Goal: Information Seeking & Learning: Learn about a topic

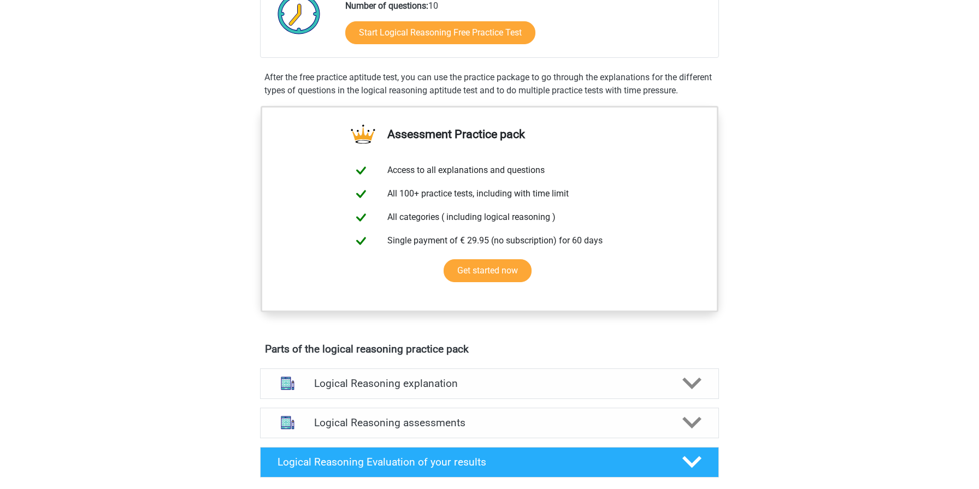
scroll to position [277, 0]
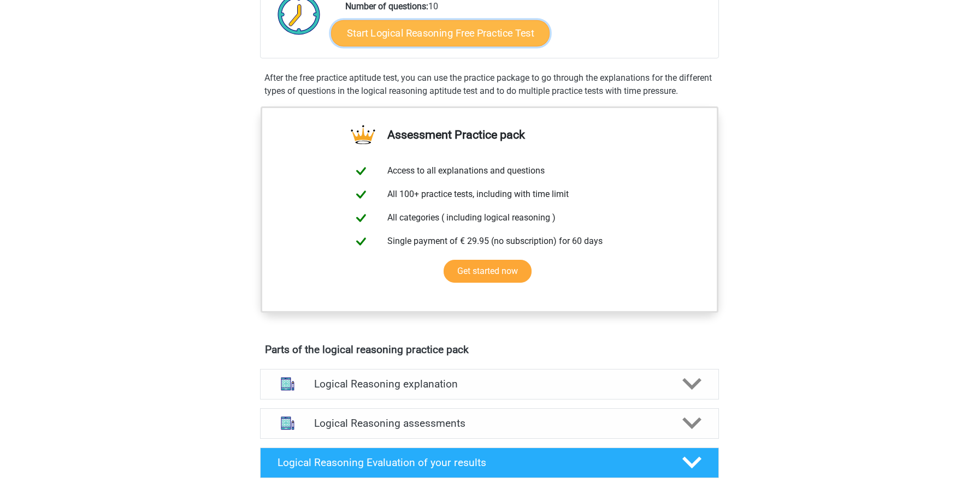
click at [454, 29] on link "Start Logical Reasoning Free Practice Test" at bounding box center [440, 33] width 219 height 26
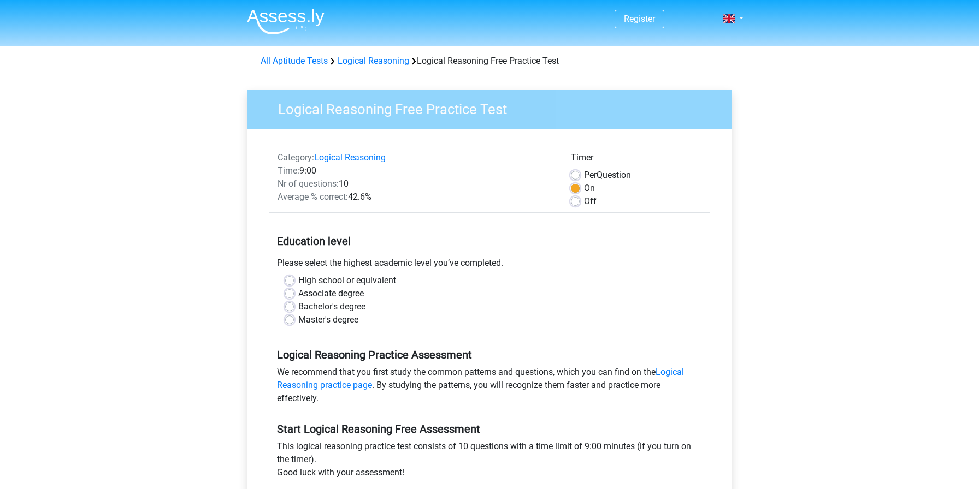
click at [334, 278] on label "High school or equivalent" at bounding box center [347, 280] width 98 height 13
click at [294, 278] on input "High school or equivalent" at bounding box center [289, 279] width 9 height 11
radio input "true"
click at [331, 304] on label "Bachelor's degree" at bounding box center [331, 306] width 67 height 13
click at [294, 304] on input "Bachelor's degree" at bounding box center [289, 305] width 9 height 11
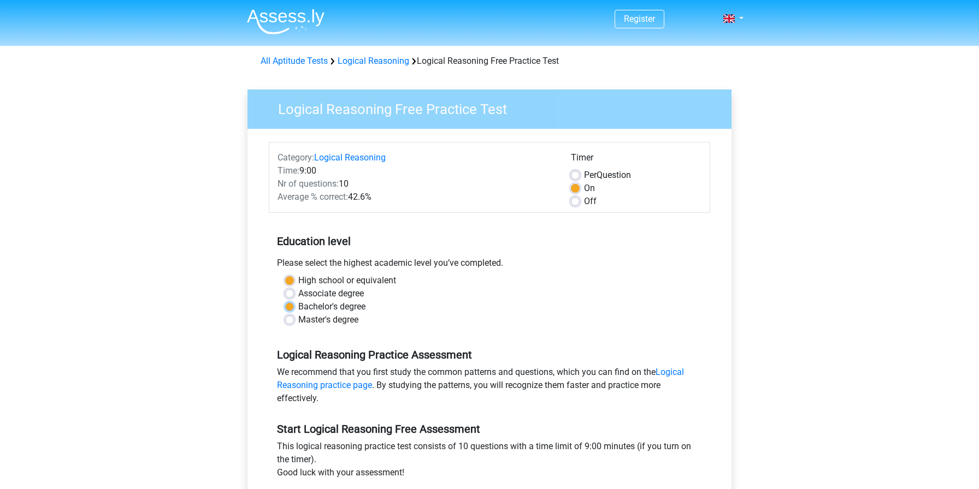
radio input "true"
click at [582, 179] on div "Per Question" at bounding box center [636, 175] width 131 height 13
click at [584, 175] on label "Per Question" at bounding box center [607, 175] width 47 height 13
click at [575, 175] on input "Per Question" at bounding box center [575, 174] width 9 height 11
radio input "true"
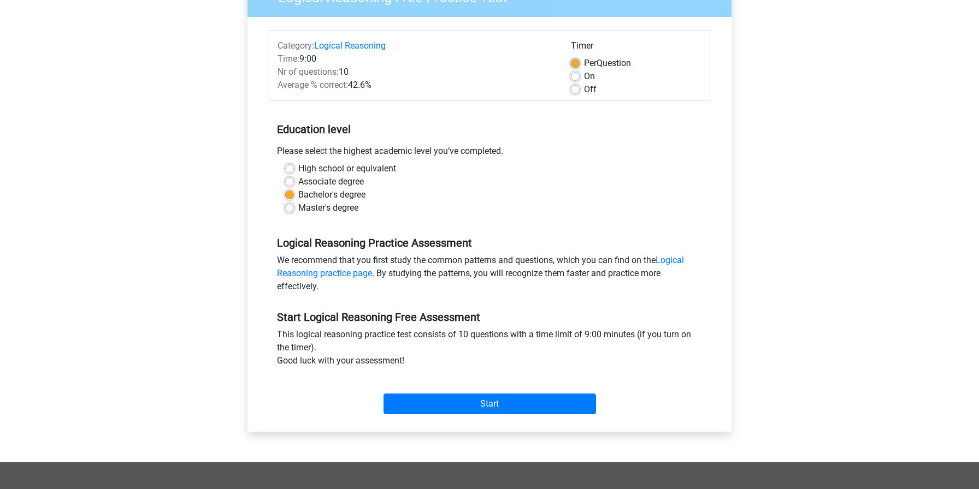
scroll to position [110, 0]
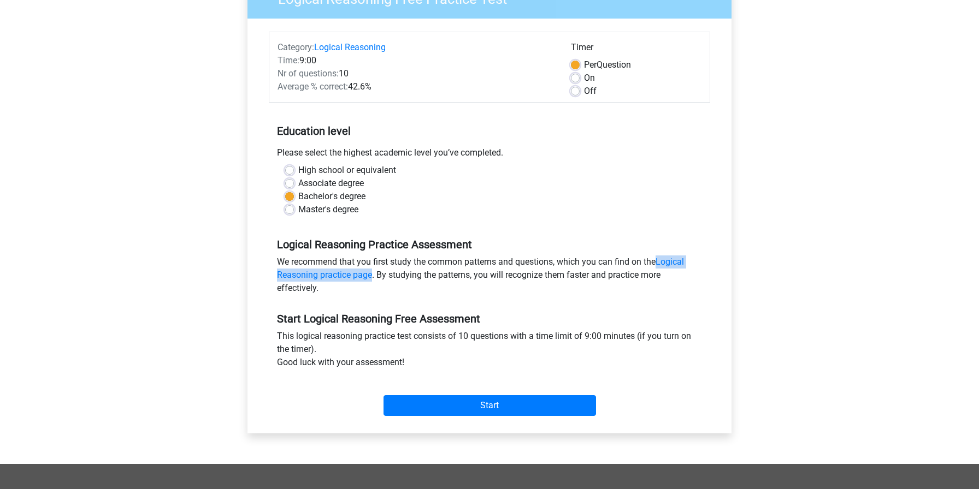
click at [411, 273] on div "We recommend that you first study the common patterns and questions, which you …" at bounding box center [489, 278] width 441 height 44
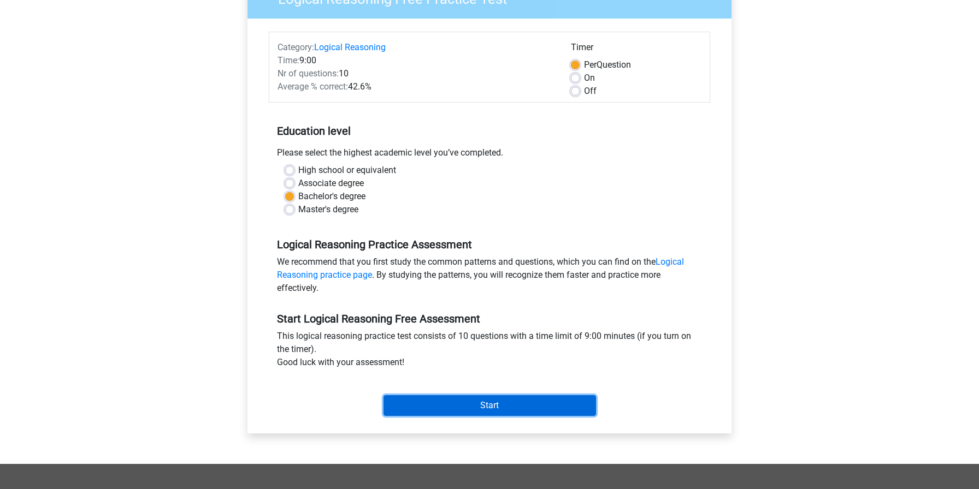
click at [436, 409] on input "Start" at bounding box center [489, 406] width 213 height 21
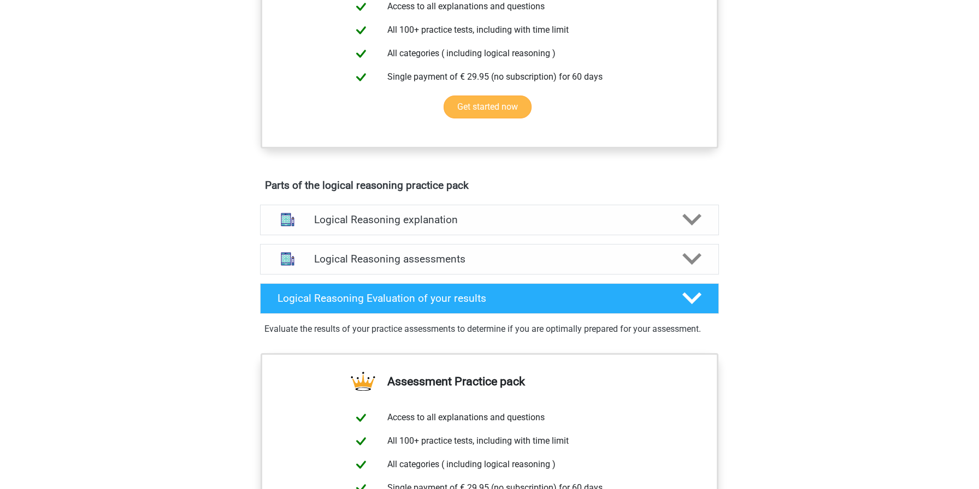
scroll to position [441, 0]
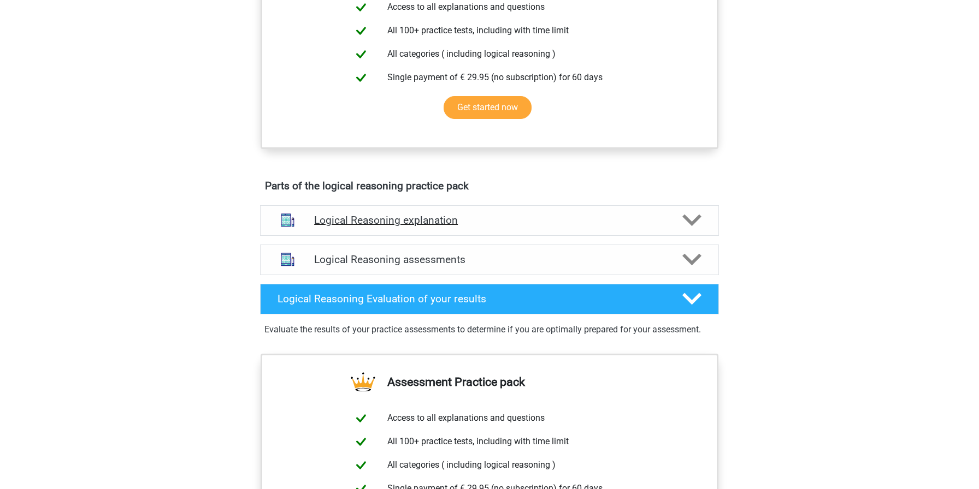
click at [635, 227] on h4 "Logical Reasoning explanation" at bounding box center [489, 220] width 351 height 13
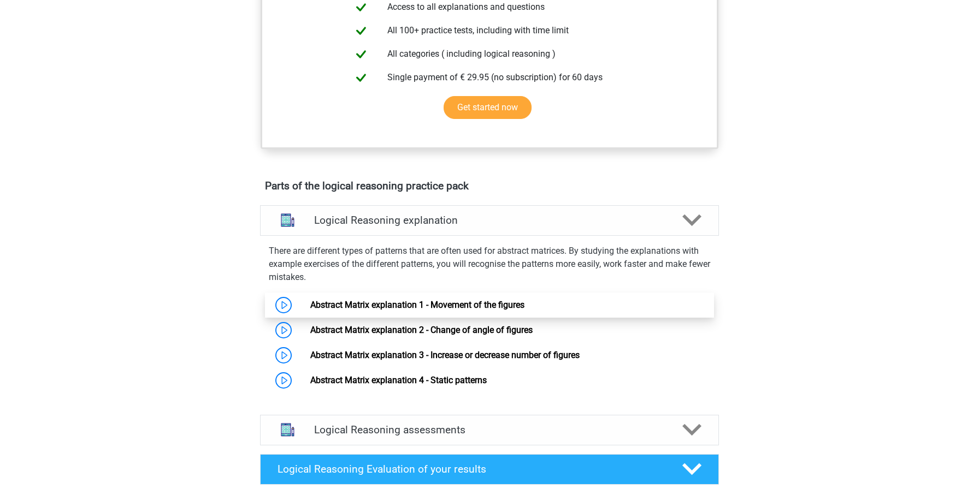
click at [514, 308] on link "Abstract Matrix explanation 1 - Movement of the figures" at bounding box center [417, 305] width 214 height 10
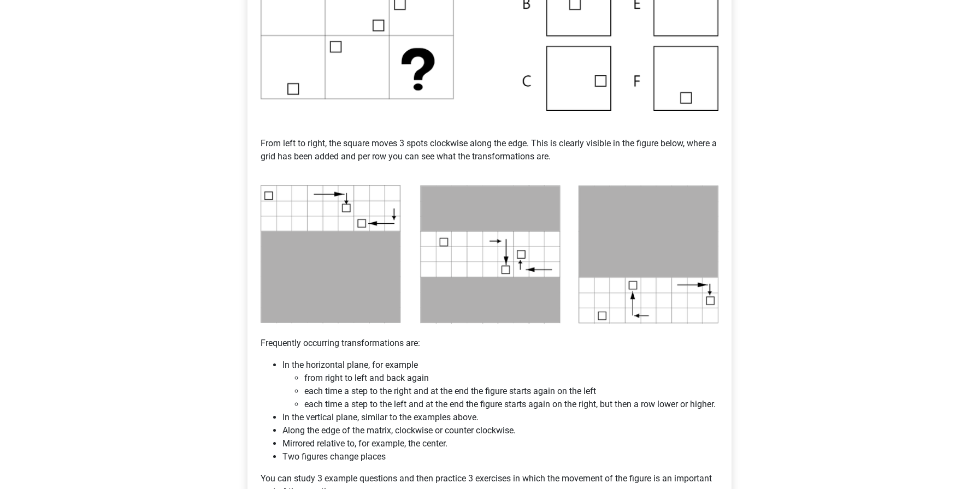
scroll to position [387, 0]
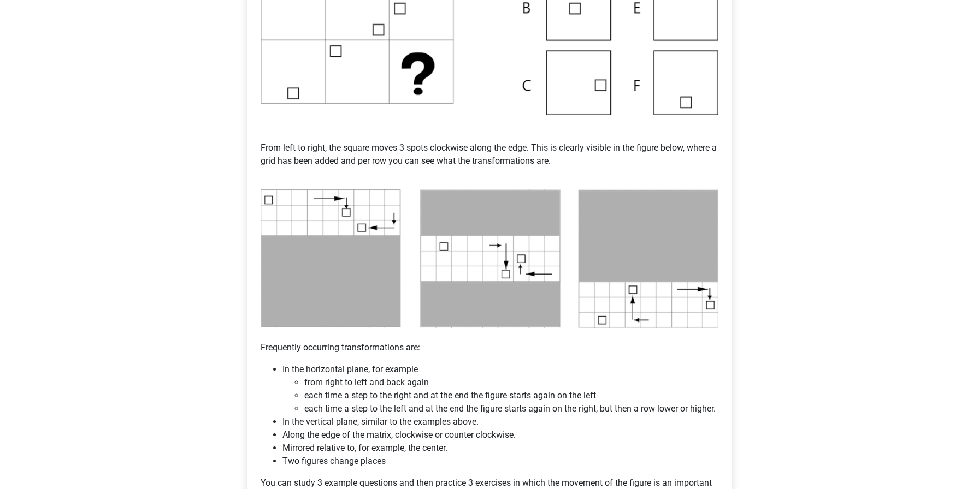
click at [565, 78] on img at bounding box center [490, 8] width 458 height 214
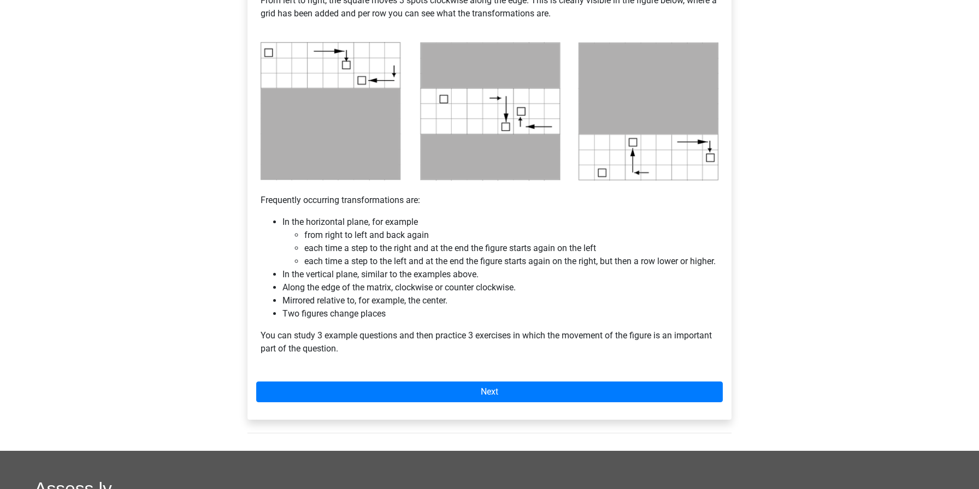
scroll to position [537, 0]
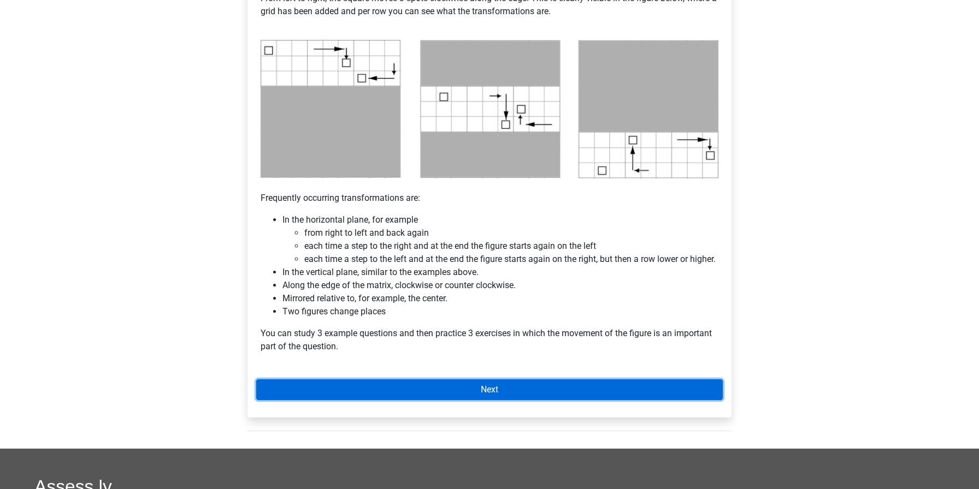
click at [380, 400] on link "Next" at bounding box center [489, 390] width 467 height 21
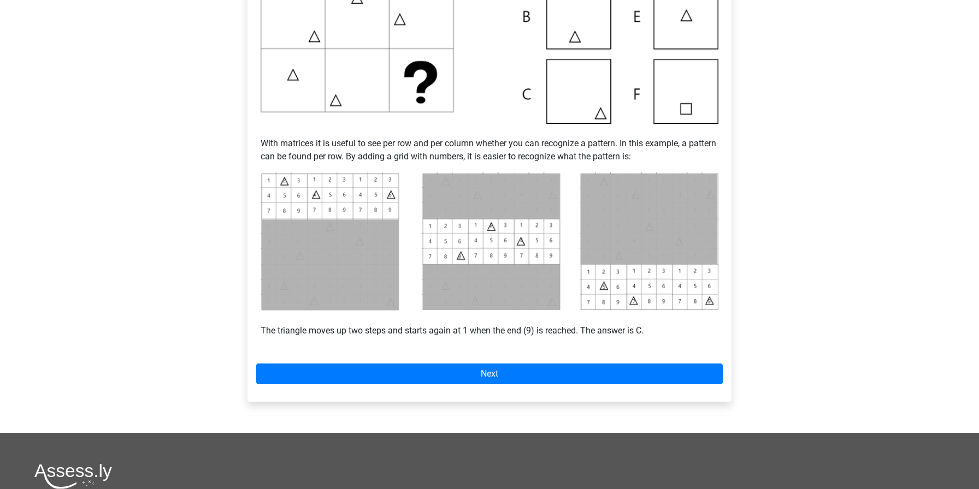
scroll to position [349, 0]
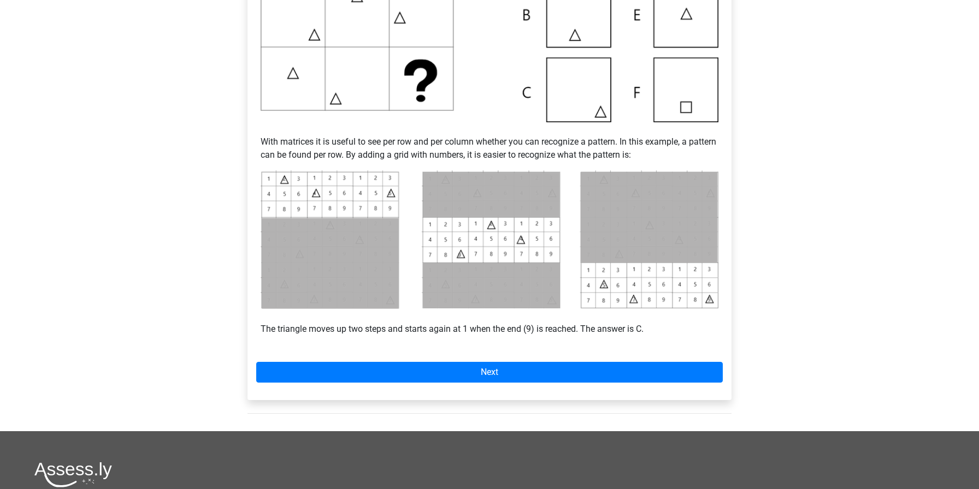
click at [479, 357] on div "Example 1 With matrices it is useful to see per row and per column whether you …" at bounding box center [489, 133] width 484 height 534
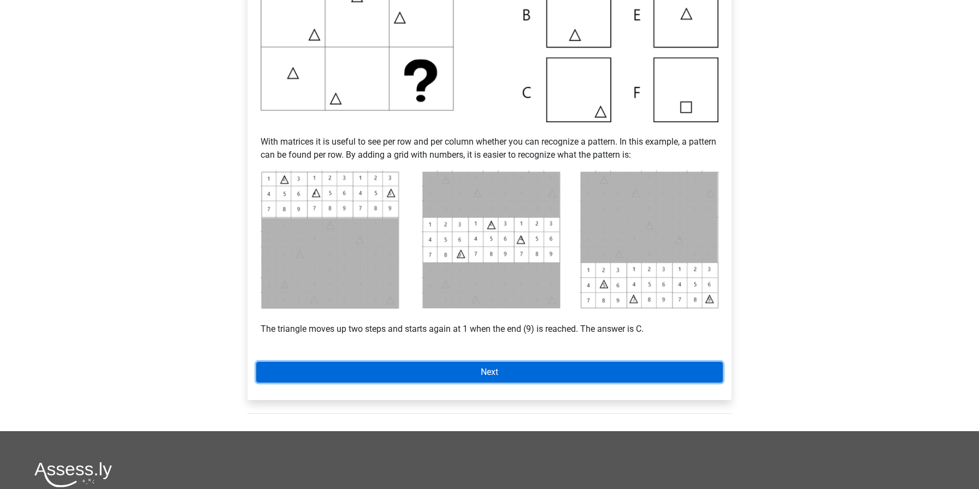
click at [479, 364] on link "Next" at bounding box center [489, 372] width 467 height 21
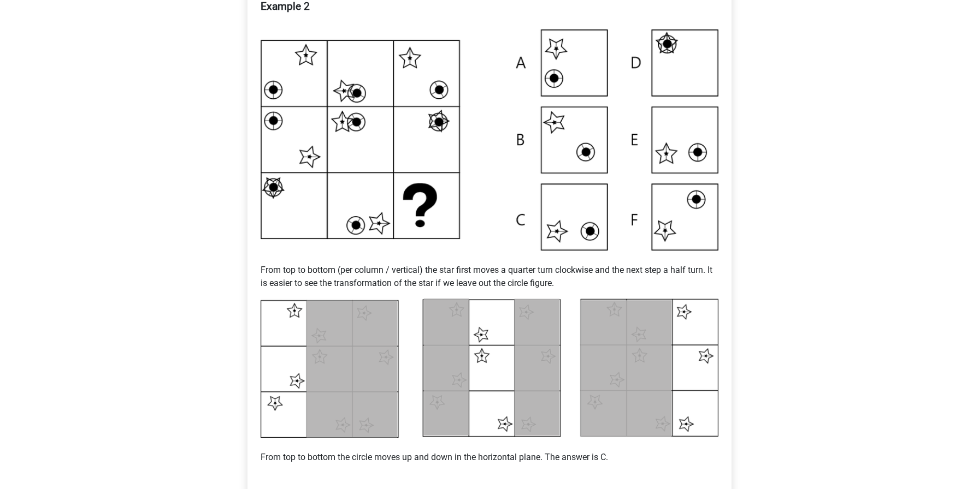
scroll to position [226, 0]
click at [416, 303] on img at bounding box center [490, 370] width 458 height 140
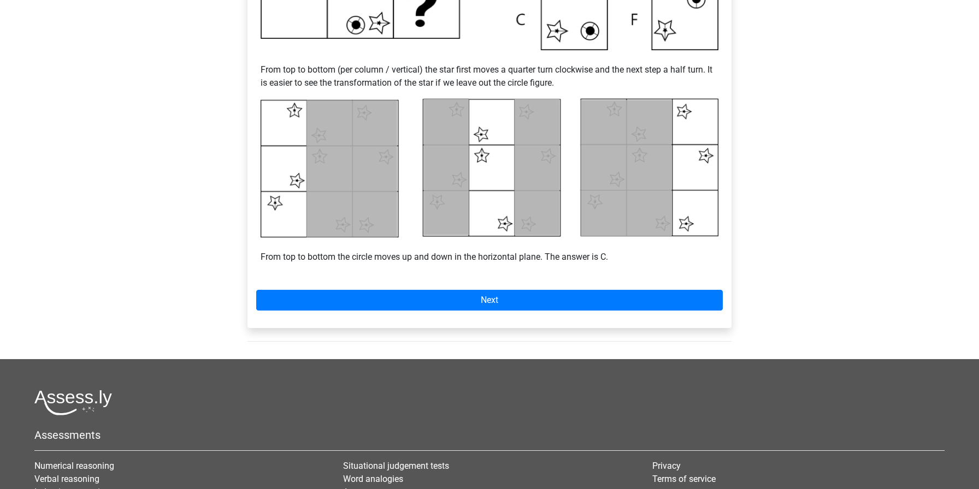
scroll to position [427, 0]
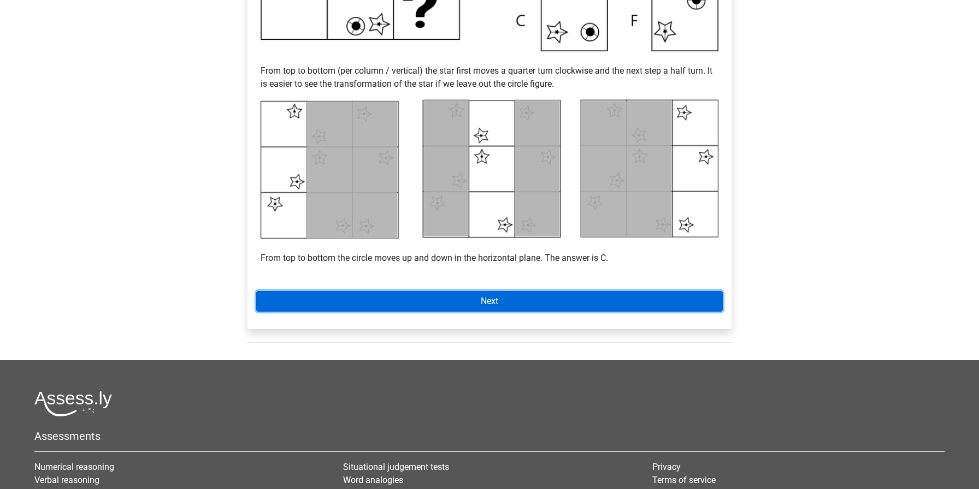
click at [465, 303] on link "Next" at bounding box center [489, 301] width 467 height 21
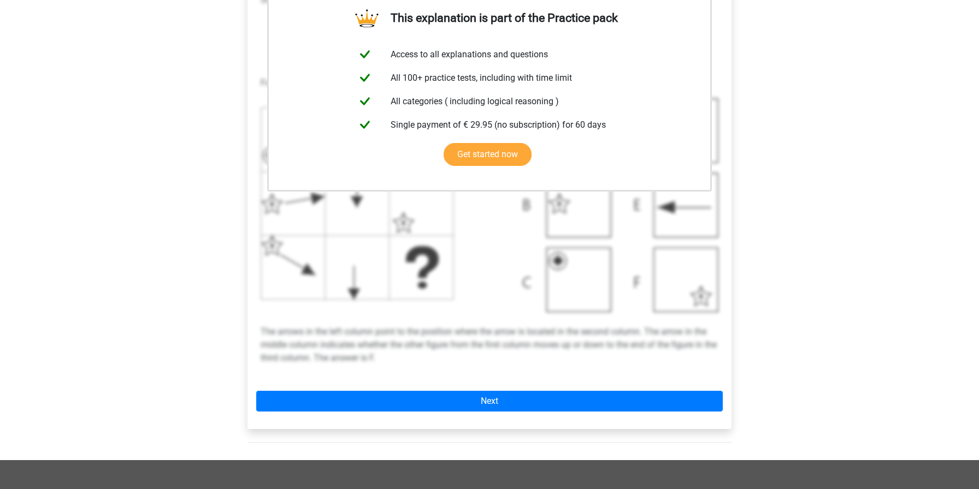
scroll to position [247, 0]
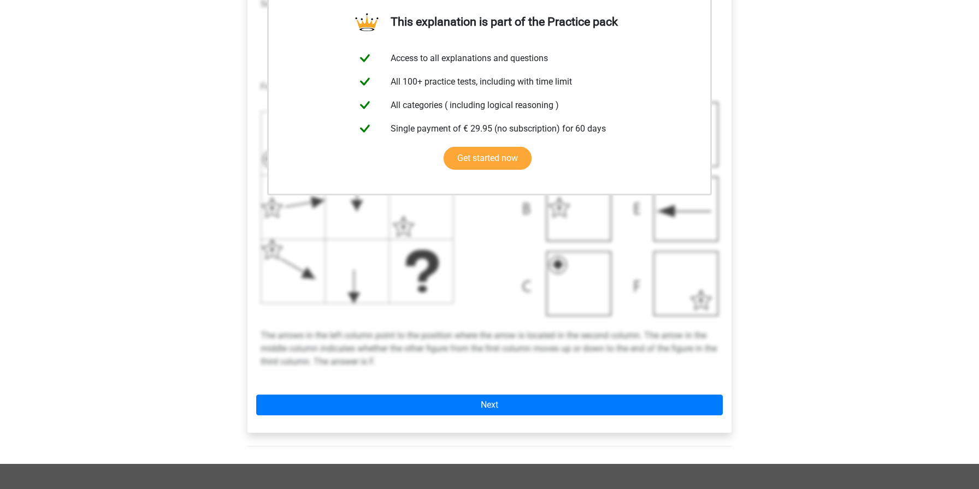
click at [463, 367] on p "The arrows in the left column point to the position where the arrow is located …" at bounding box center [490, 342] width 458 height 52
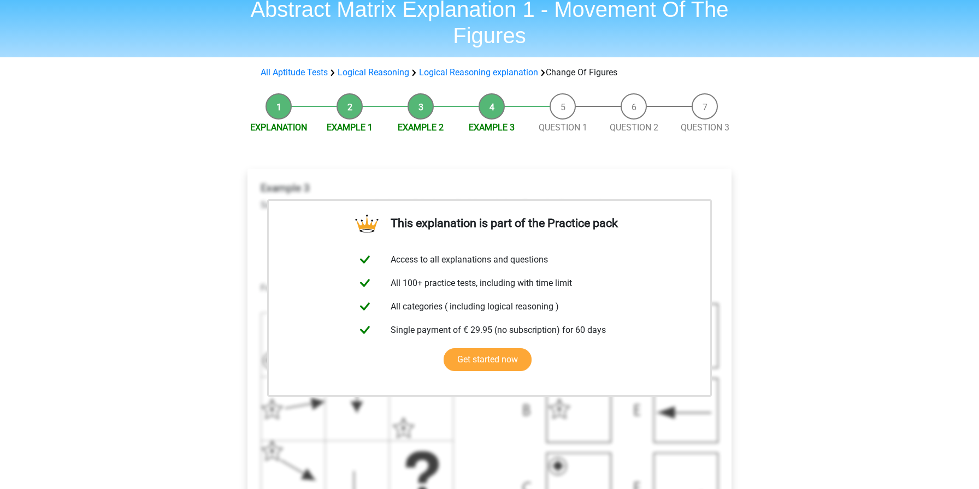
scroll to position [40, 0]
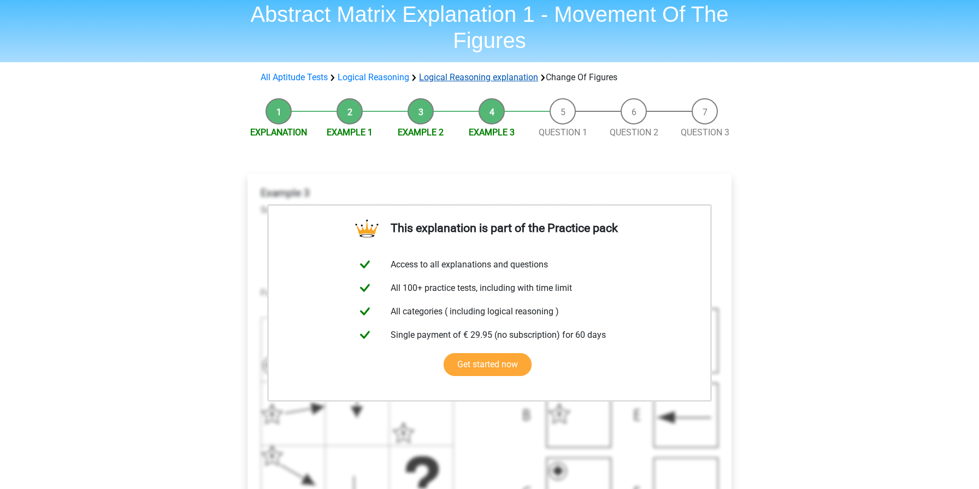
click at [468, 75] on link "Logical Reasoning explanation" at bounding box center [478, 77] width 119 height 10
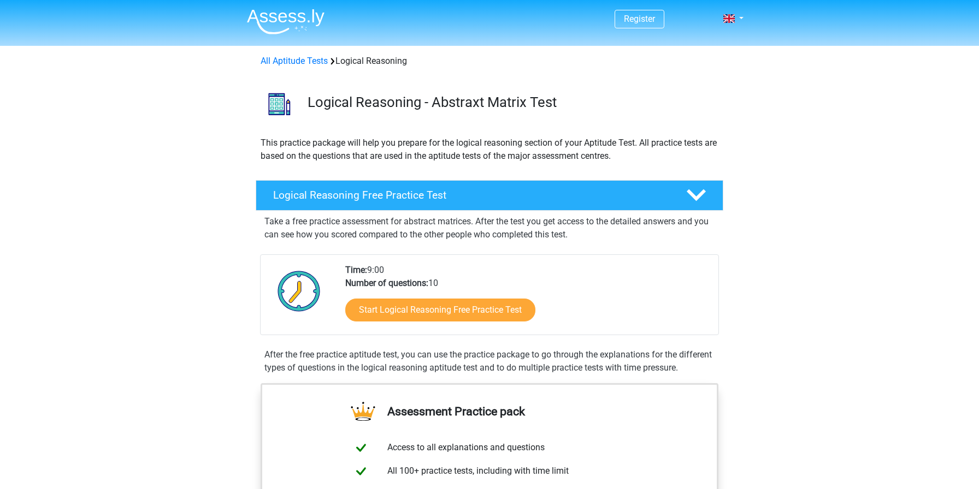
scroll to position [654, 0]
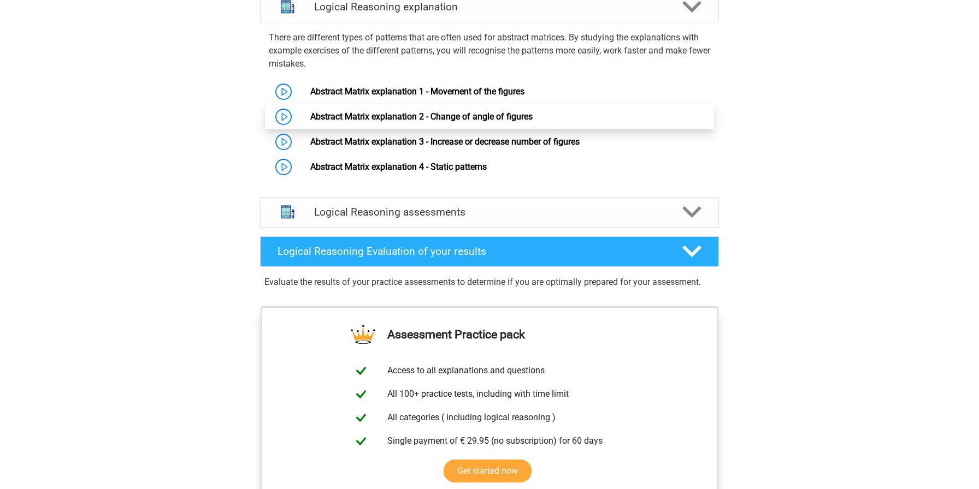
click at [463, 122] on link "Abstract Matrix explanation 2 - Change of angle of figures" at bounding box center [421, 116] width 222 height 10
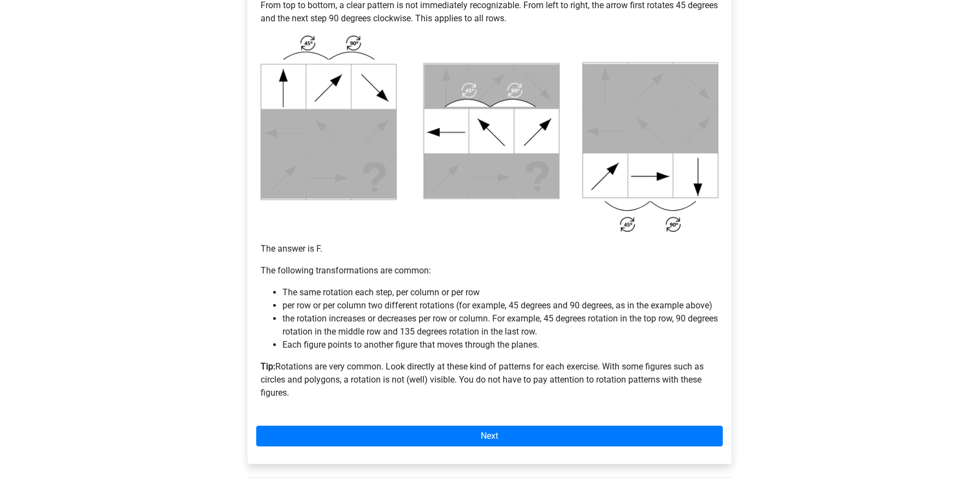
scroll to position [495, 0]
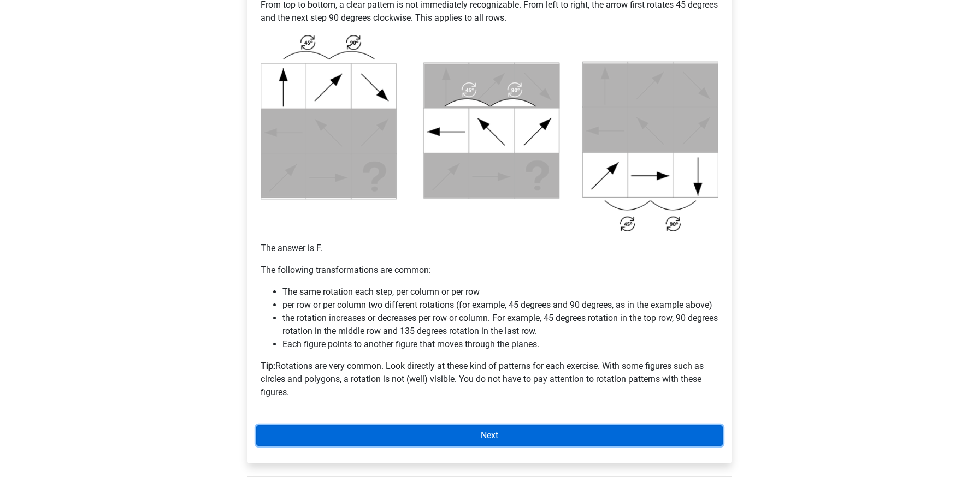
click at [546, 430] on link "Next" at bounding box center [489, 436] width 467 height 21
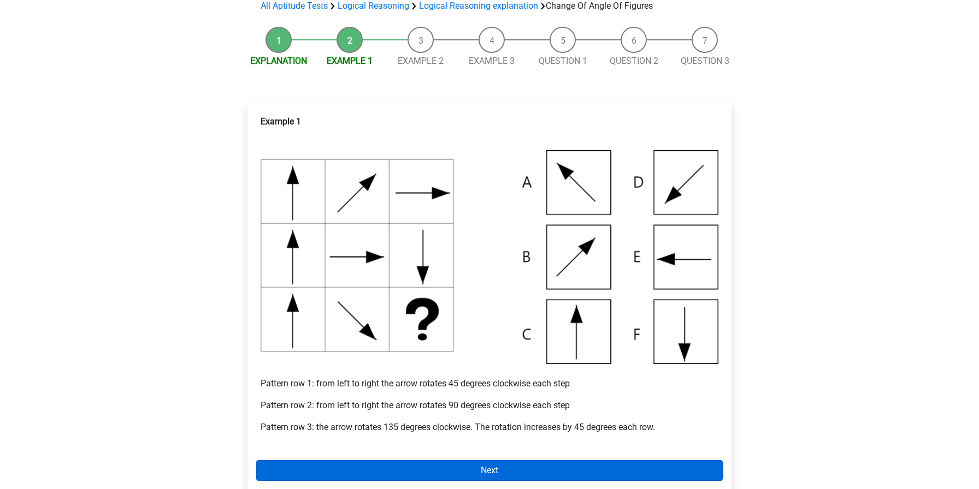
scroll to position [101, 0]
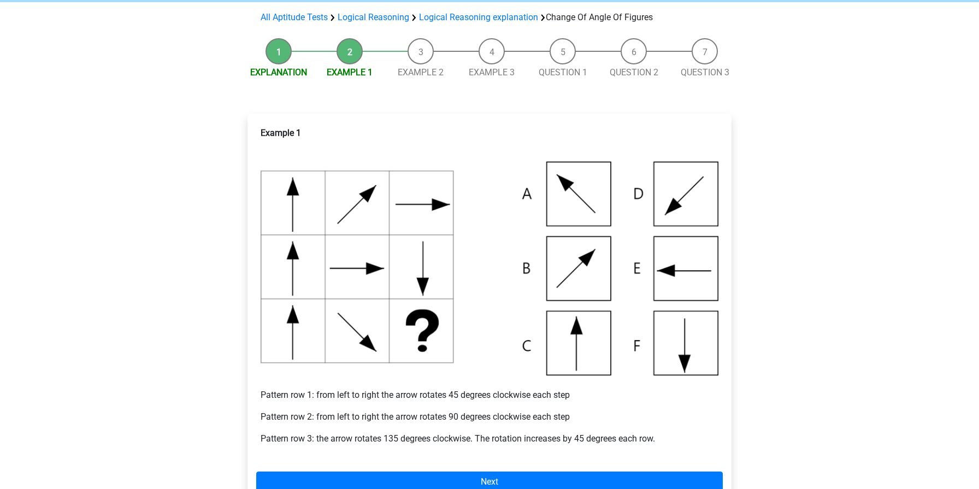
click at [350, 385] on p "Pattern row 1: from left to right the arrow rotates 45 degrees clockwise each s…" at bounding box center [490, 389] width 458 height 26
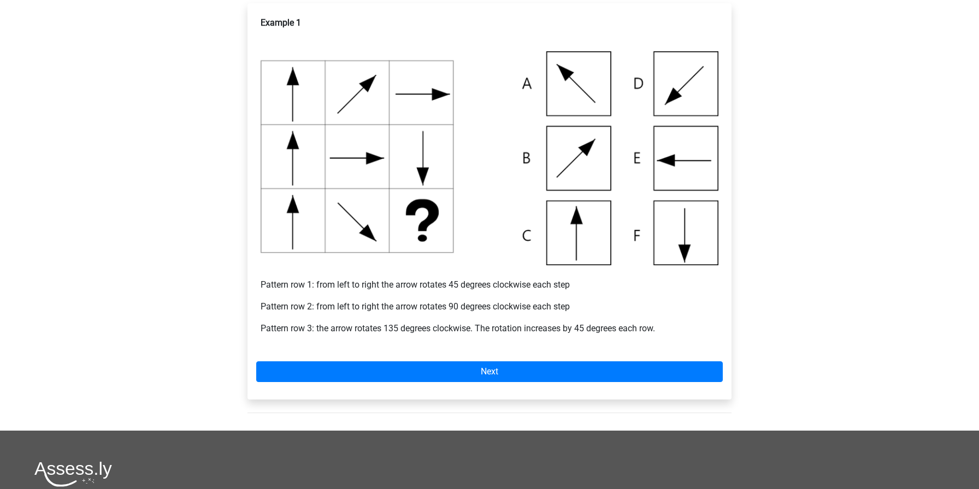
scroll to position [209, 0]
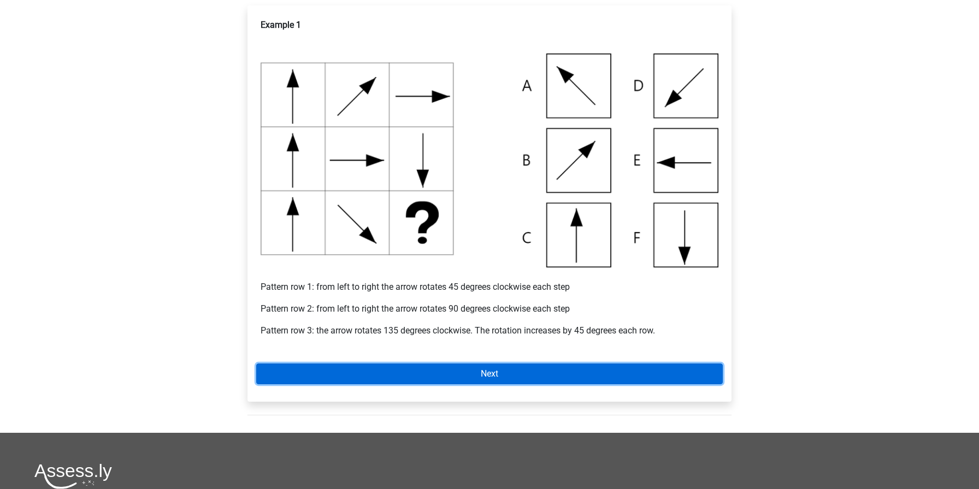
click at [370, 375] on link "Next" at bounding box center [489, 374] width 467 height 21
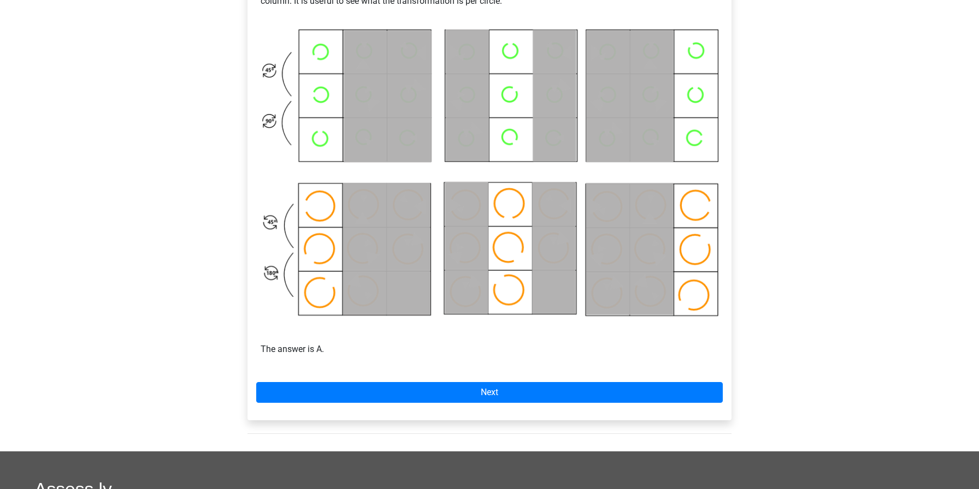
scroll to position [531, 0]
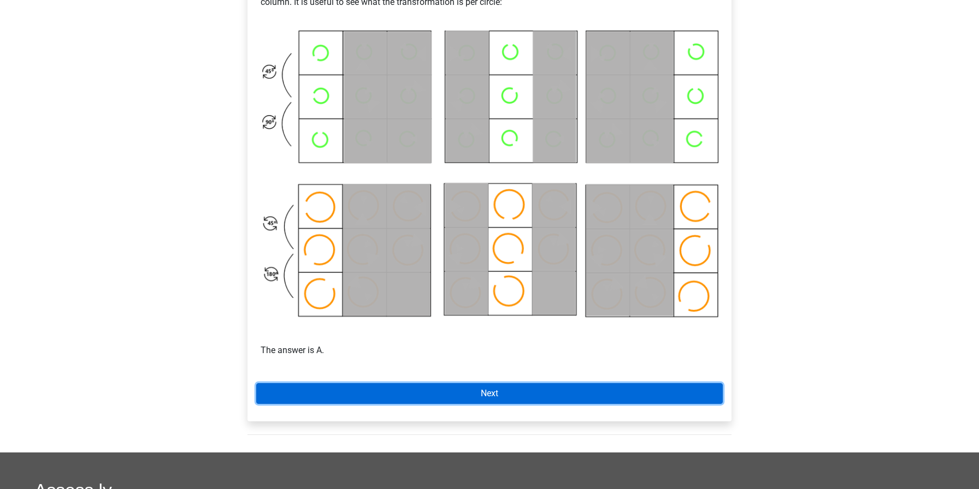
click at [527, 387] on link "Next" at bounding box center [489, 393] width 467 height 21
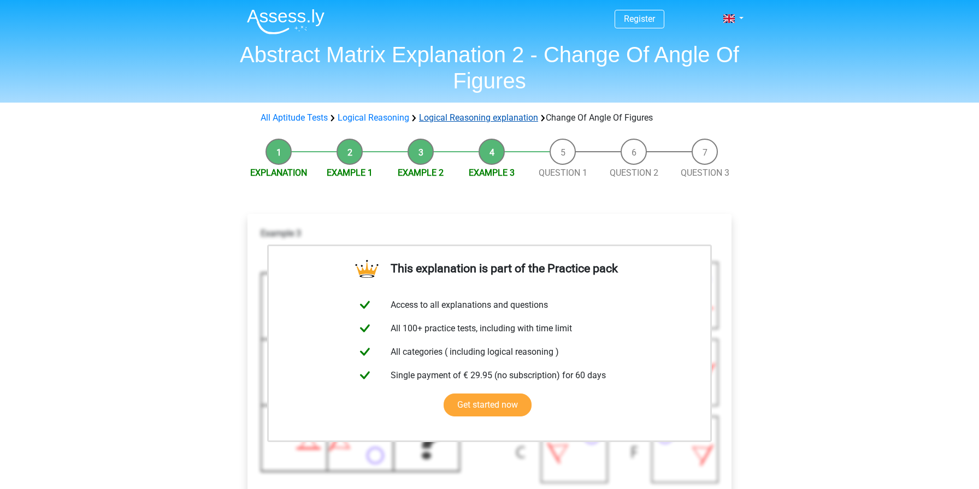
click at [476, 113] on link "Logical Reasoning explanation" at bounding box center [478, 118] width 119 height 10
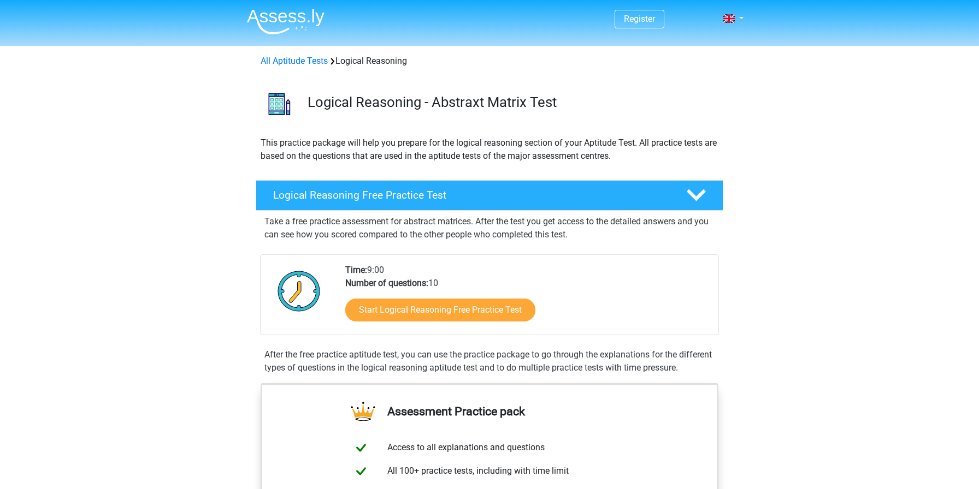
scroll to position [654, 0]
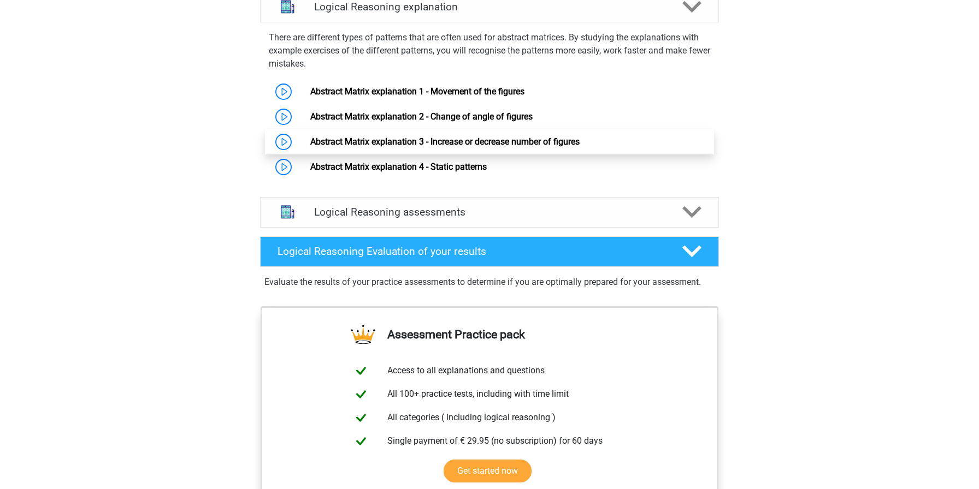
click at [410, 147] on link "Abstract Matrix explanation 3 - Increase or decrease number of figures" at bounding box center [444, 142] width 269 height 10
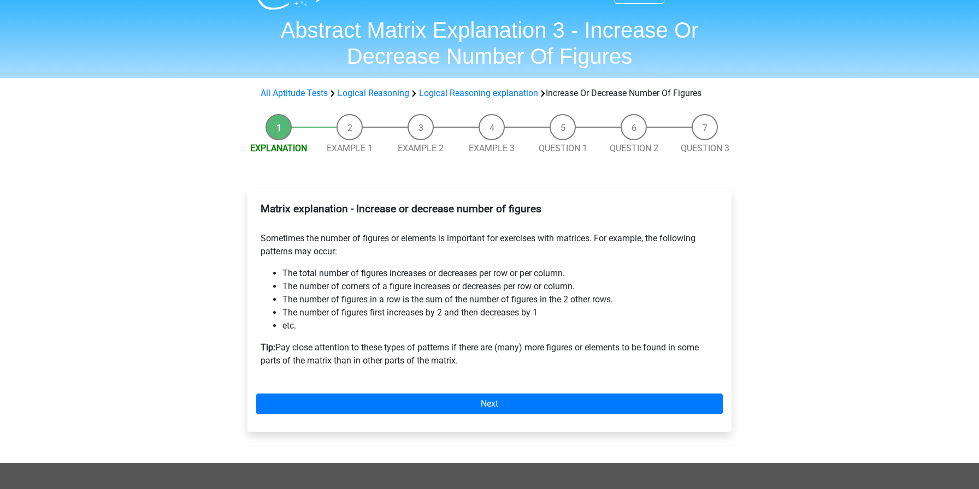
scroll to position [22, 0]
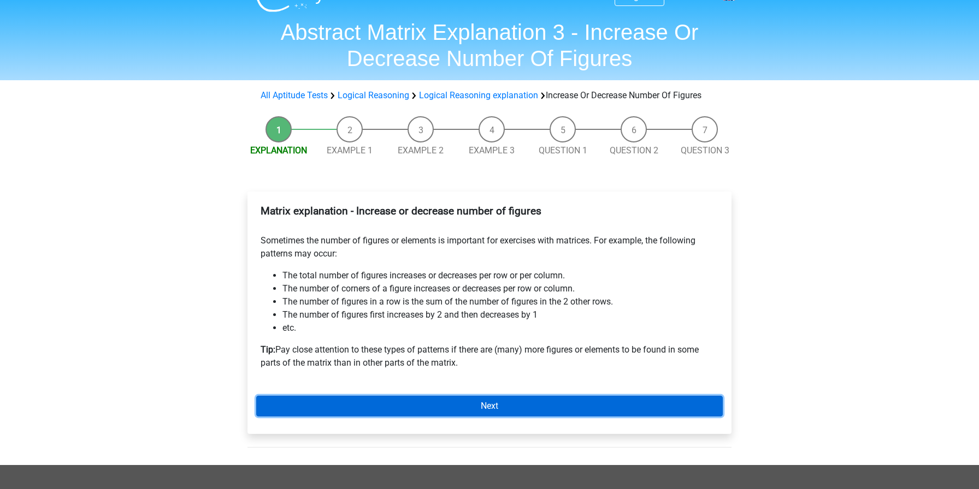
click at [346, 396] on link "Next" at bounding box center [489, 406] width 467 height 21
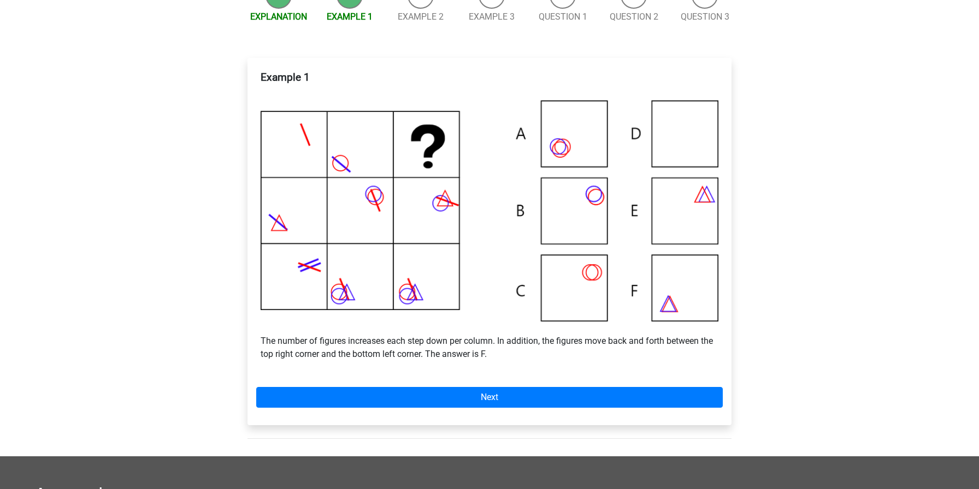
scroll to position [151, 0]
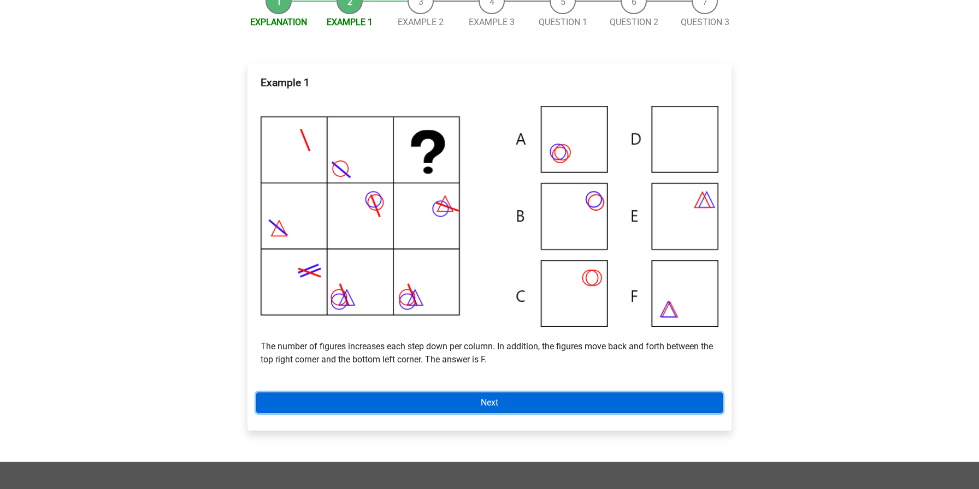
click at [392, 400] on link "Next" at bounding box center [489, 403] width 467 height 21
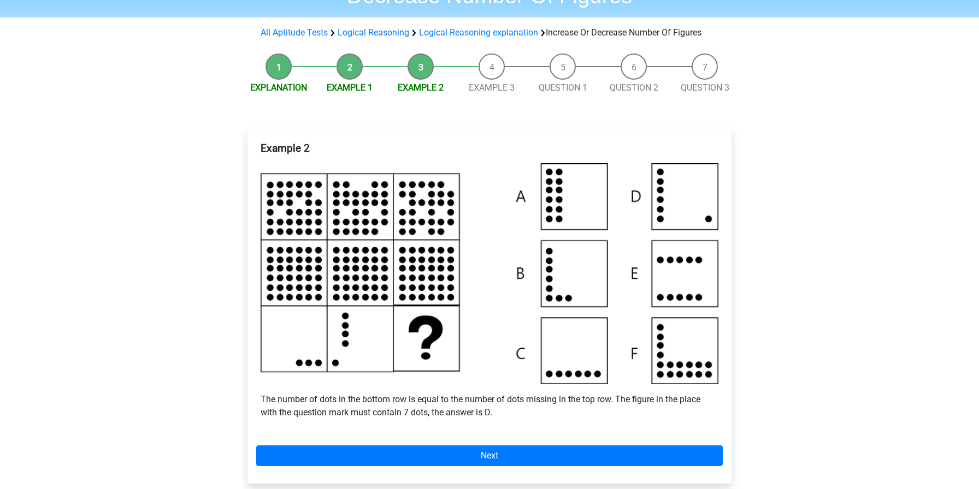
scroll to position [88, 0]
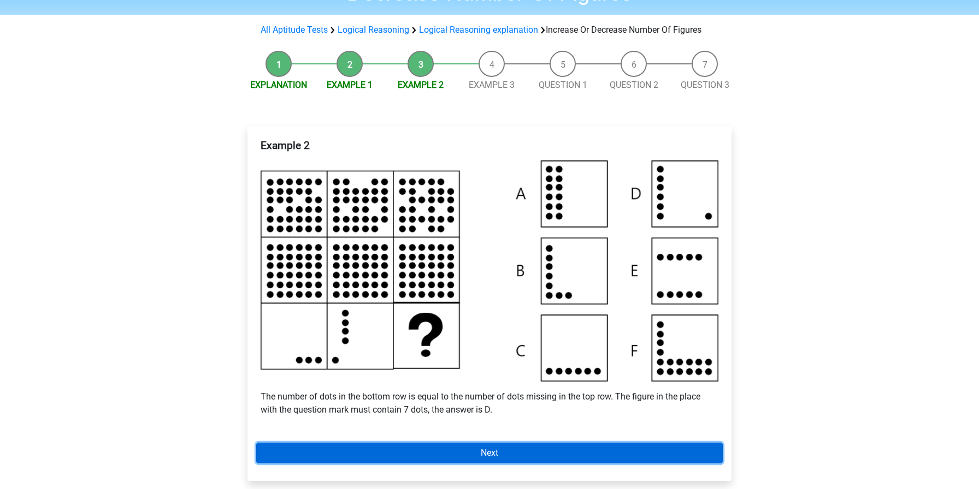
click at [563, 447] on link "Next" at bounding box center [489, 453] width 467 height 21
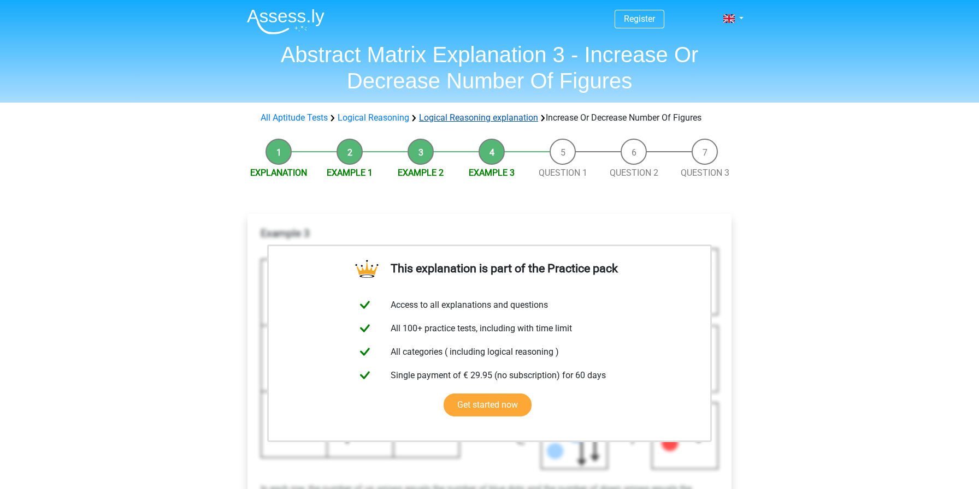
click at [489, 116] on link "Logical Reasoning explanation" at bounding box center [478, 118] width 119 height 10
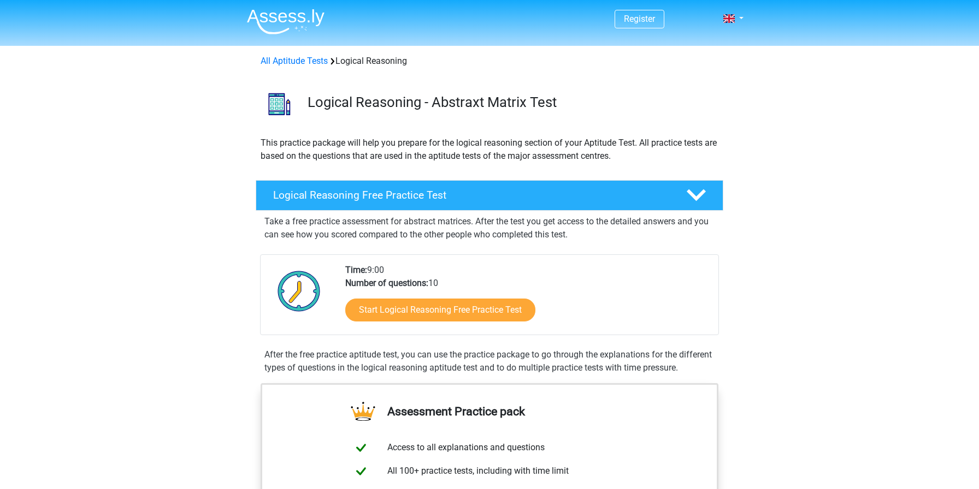
scroll to position [654, 0]
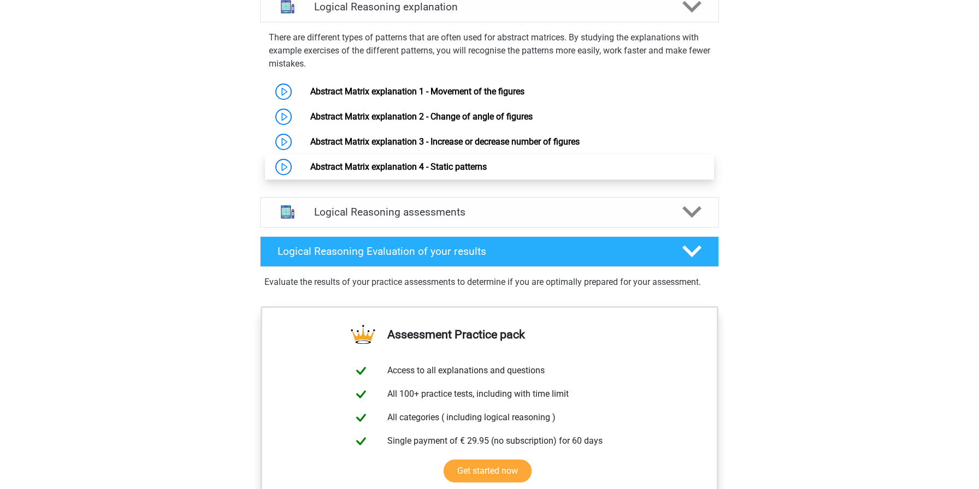
click at [432, 172] on link "Abstract Matrix explanation 4 - Static patterns" at bounding box center [398, 167] width 176 height 10
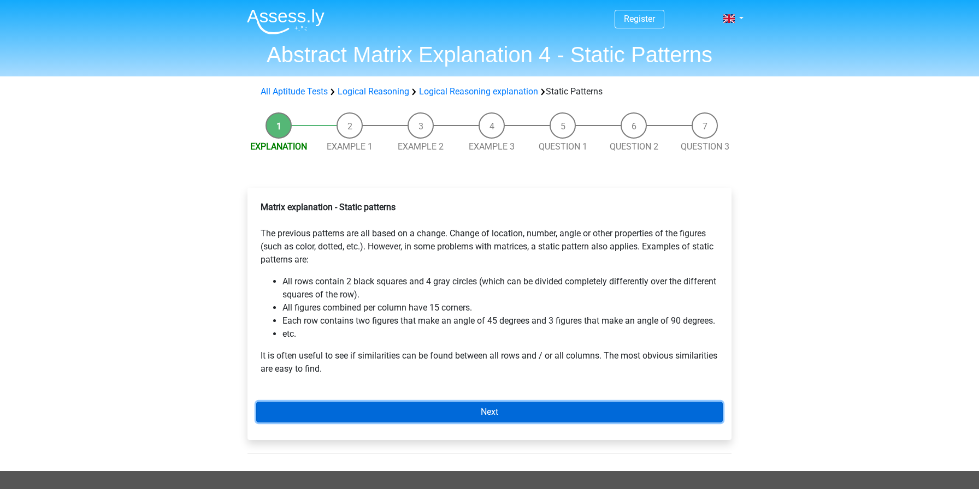
click at [462, 412] on link "Next" at bounding box center [489, 412] width 467 height 21
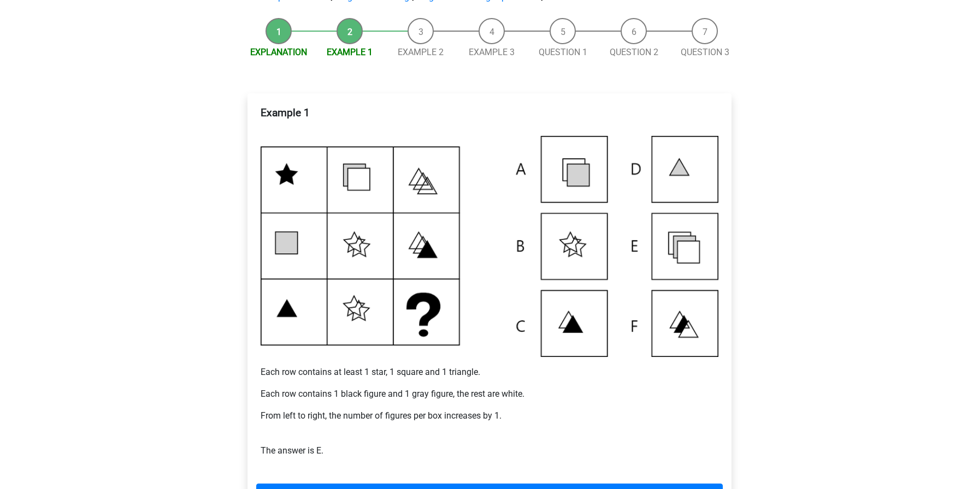
scroll to position [104, 0]
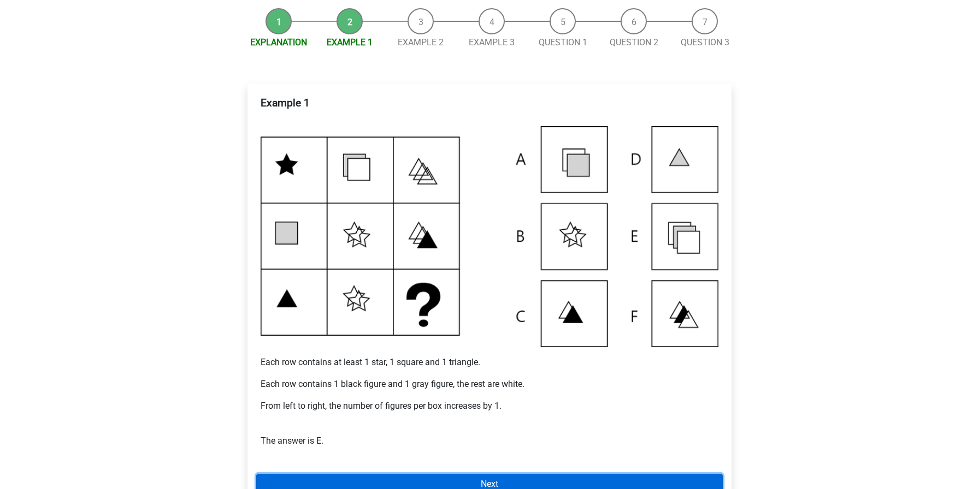
click at [552, 479] on link "Next" at bounding box center [489, 484] width 467 height 21
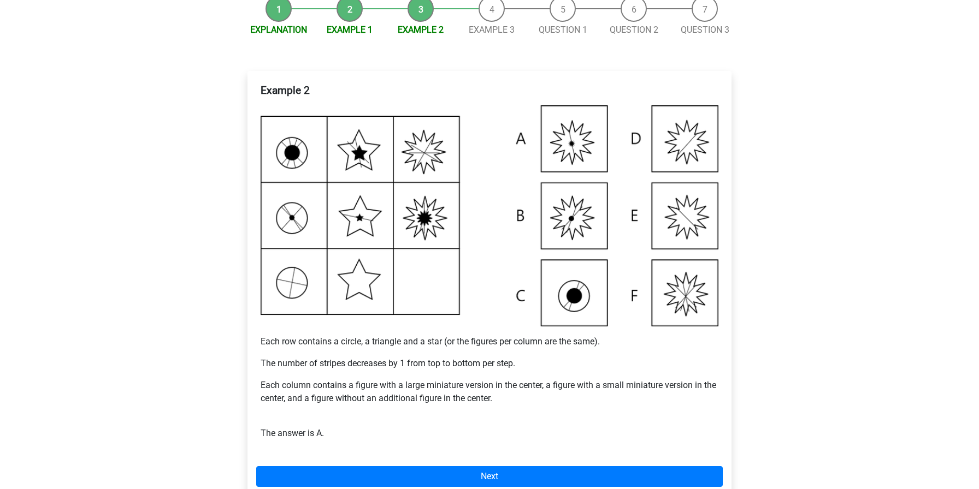
scroll to position [119, 0]
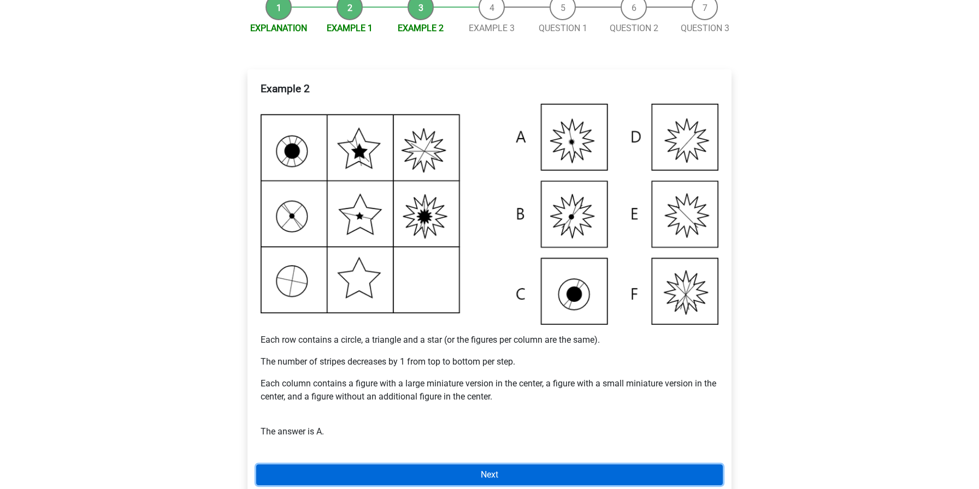
click at [514, 465] on link "Next" at bounding box center [489, 475] width 467 height 21
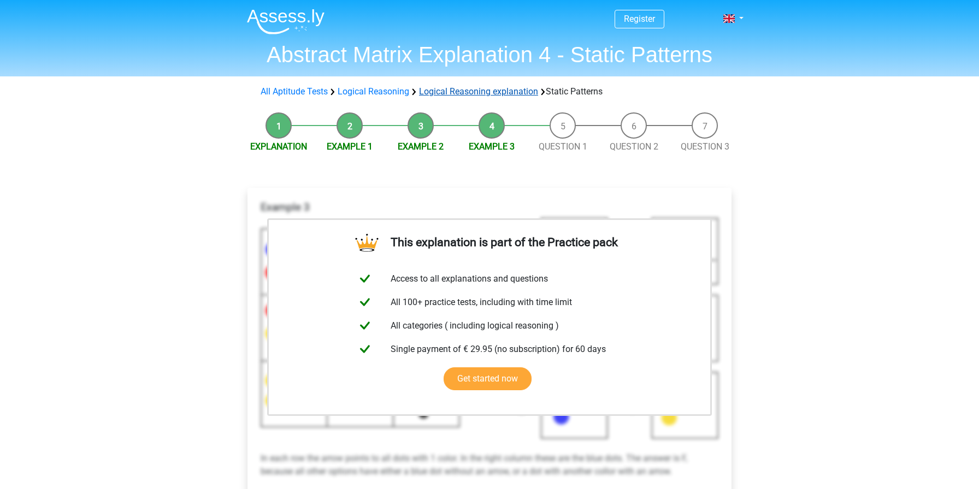
click at [466, 95] on link "Logical Reasoning explanation" at bounding box center [478, 91] width 119 height 10
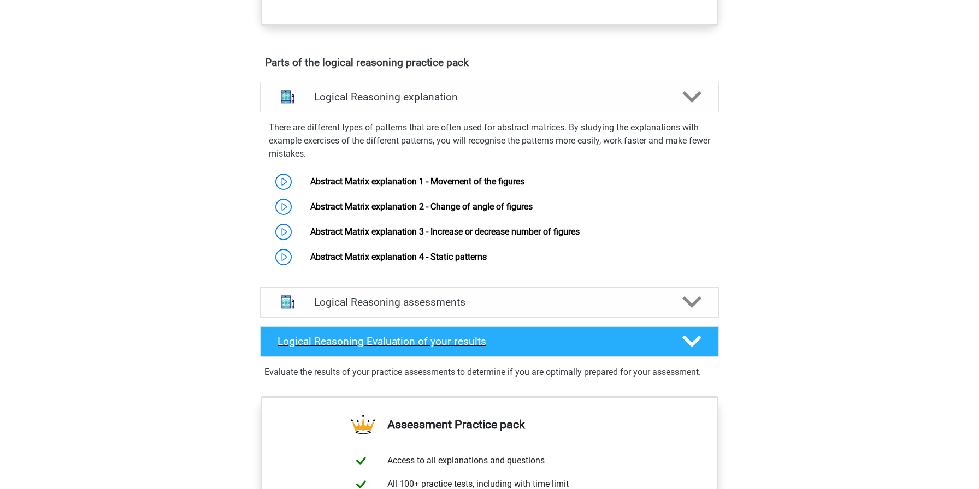
scroll to position [562, 0]
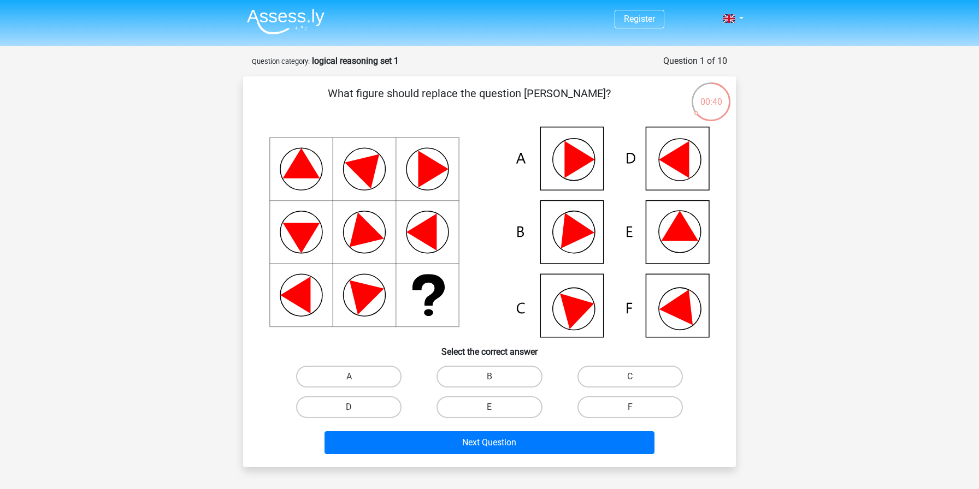
click at [559, 304] on icon at bounding box center [489, 232] width 440 height 211
click at [618, 379] on label "C" at bounding box center [629, 377] width 105 height 22
click at [630, 379] on input "C" at bounding box center [633, 380] width 7 height 7
radio input "true"
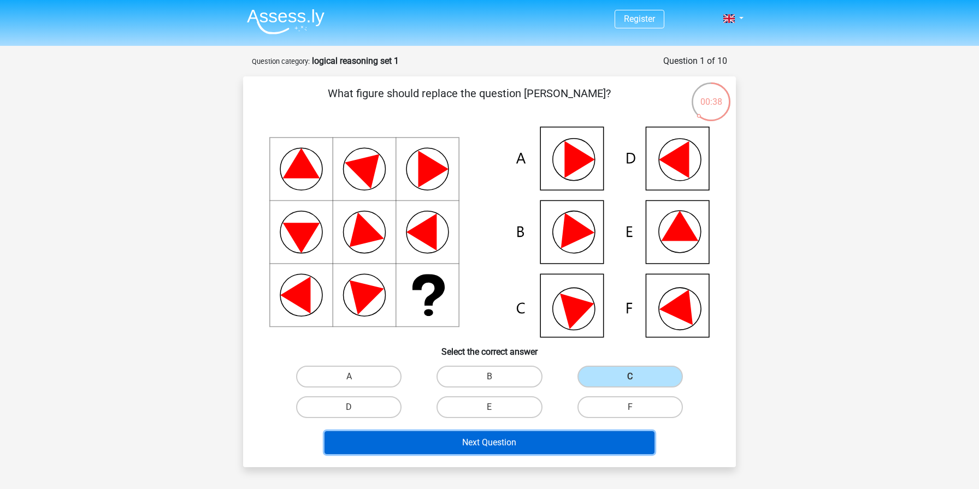
click at [542, 444] on button "Next Question" at bounding box center [489, 443] width 331 height 23
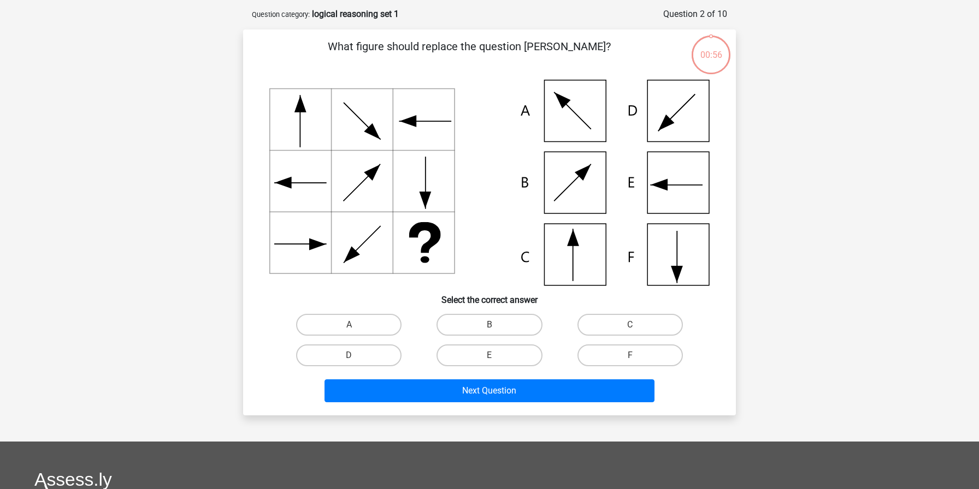
scroll to position [55, 0]
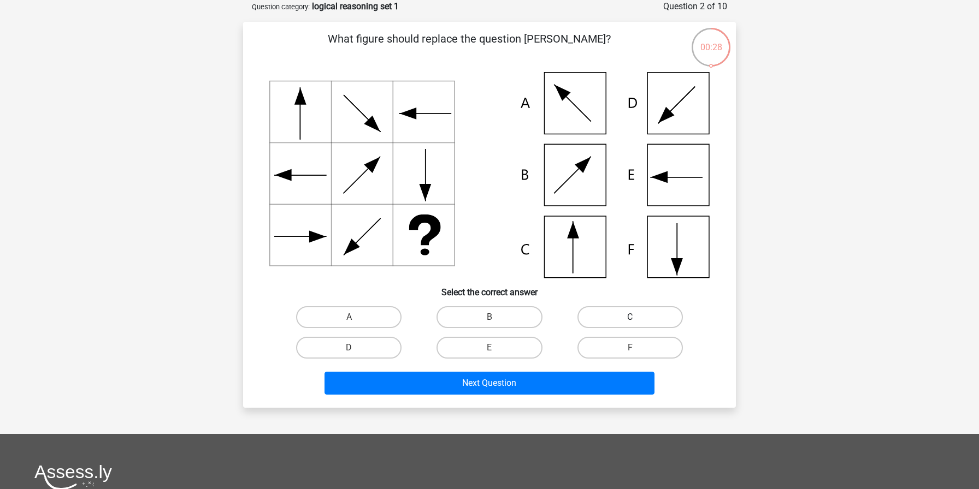
click at [633, 316] on label "C" at bounding box center [629, 317] width 105 height 22
click at [633, 317] on input "C" at bounding box center [633, 320] width 7 height 7
radio input "true"
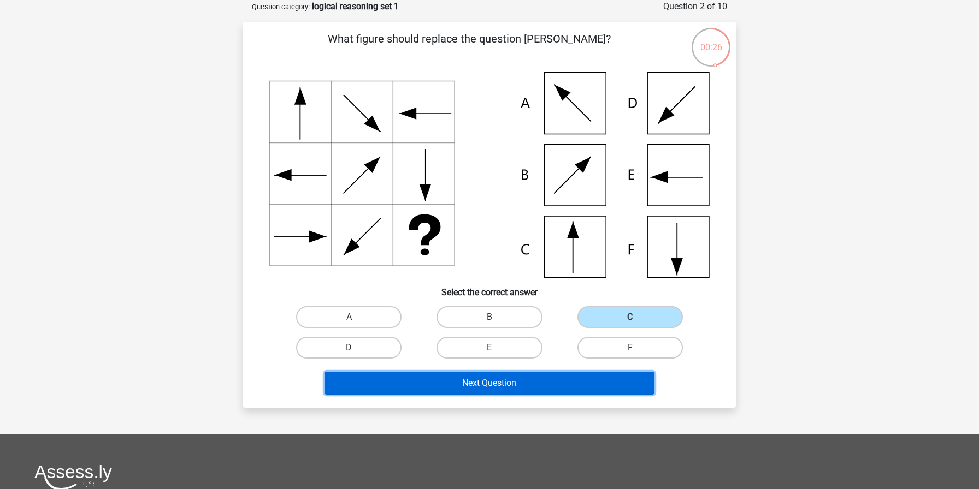
click at [554, 387] on button "Next Question" at bounding box center [489, 383] width 331 height 23
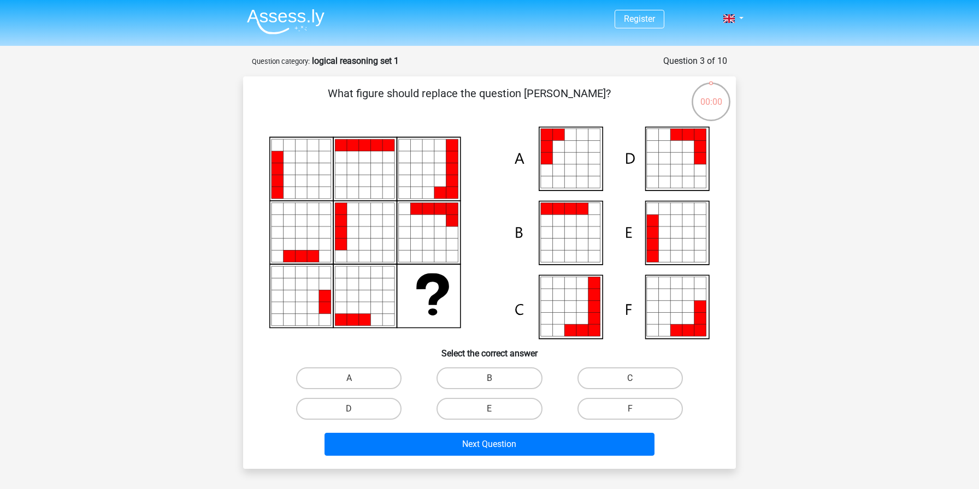
scroll to position [55, 0]
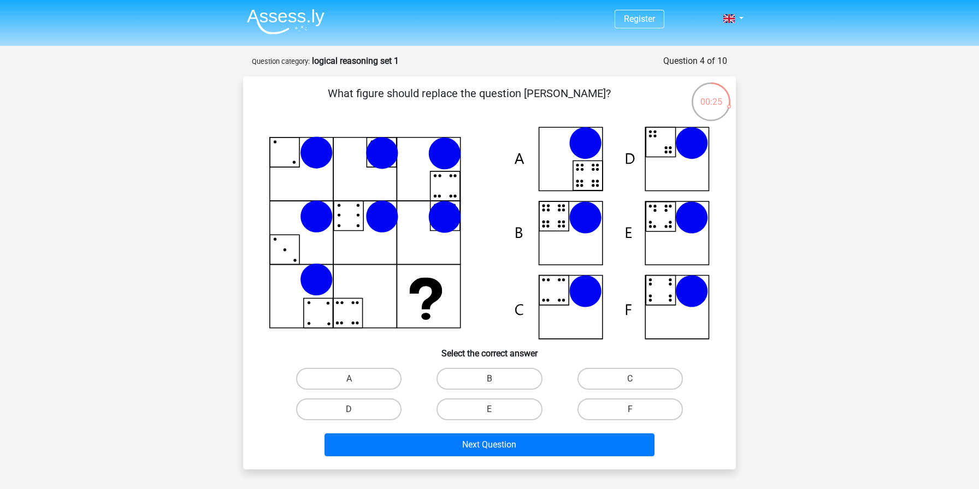
click at [548, 287] on icon at bounding box center [489, 233] width 440 height 213
click at [625, 376] on label "C" at bounding box center [629, 379] width 105 height 22
click at [630, 379] on input "C" at bounding box center [633, 382] width 7 height 7
radio input "true"
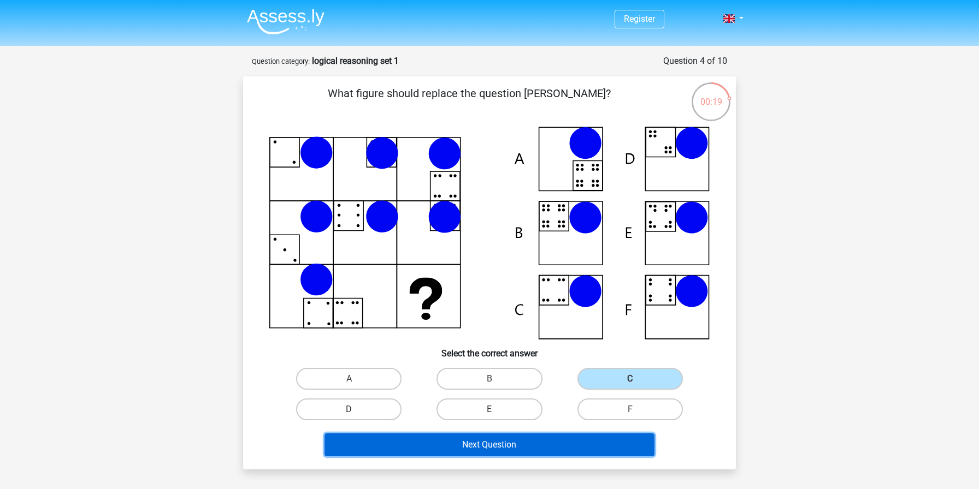
click at [481, 447] on button "Next Question" at bounding box center [489, 445] width 331 height 23
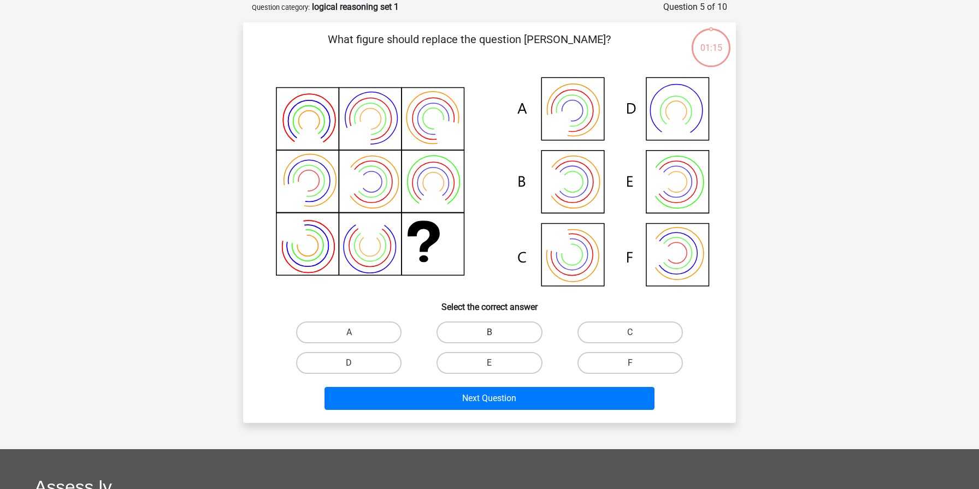
scroll to position [55, 0]
click at [476, 334] on label "B" at bounding box center [488, 332] width 105 height 22
click at [489, 334] on input "B" at bounding box center [492, 335] width 7 height 7
radio input "true"
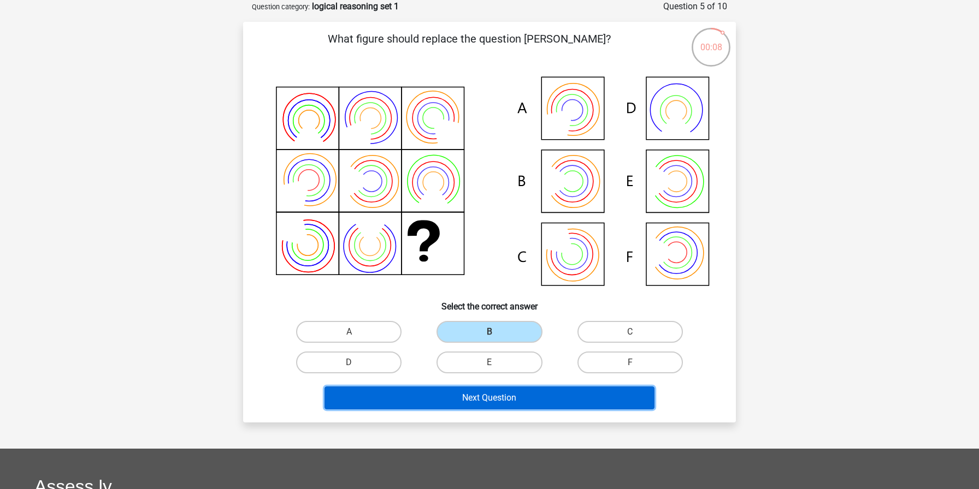
click at [482, 395] on button "Next Question" at bounding box center [489, 398] width 331 height 23
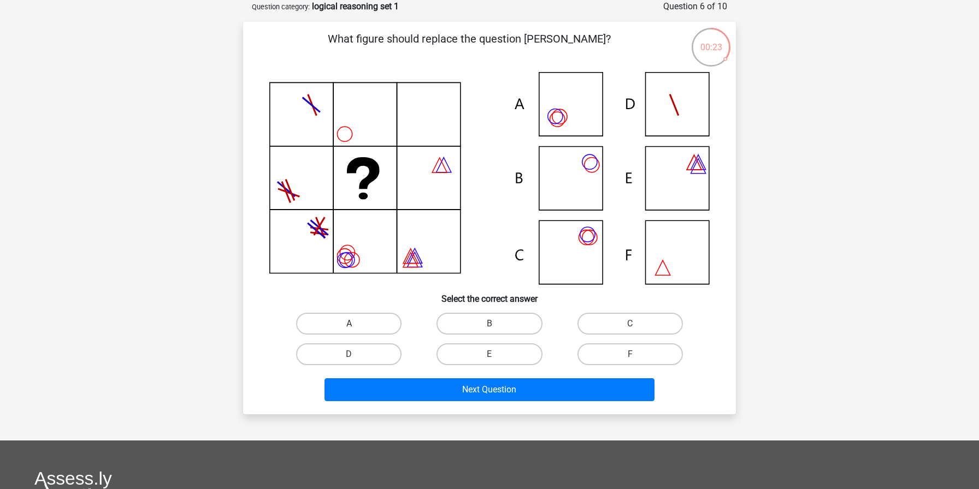
click at [364, 314] on label "A" at bounding box center [348, 324] width 105 height 22
click at [356, 324] on input "A" at bounding box center [352, 327] width 7 height 7
radio input "true"
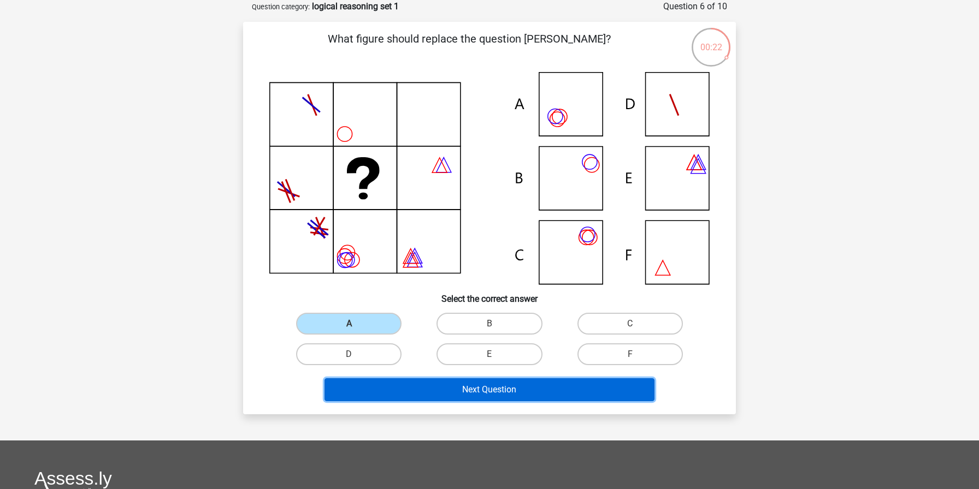
click at [427, 389] on button "Next Question" at bounding box center [489, 390] width 331 height 23
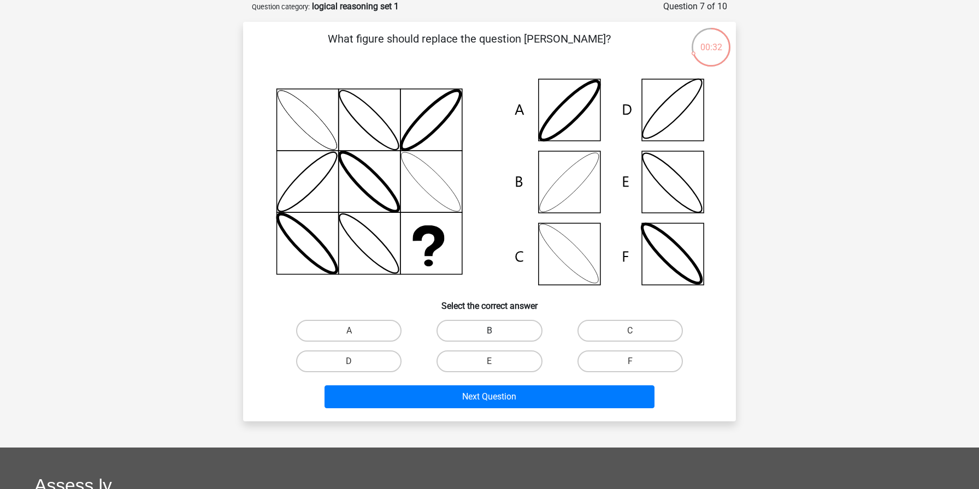
click at [481, 325] on label "B" at bounding box center [488, 331] width 105 height 22
click at [489, 331] on input "B" at bounding box center [492, 334] width 7 height 7
radio input "true"
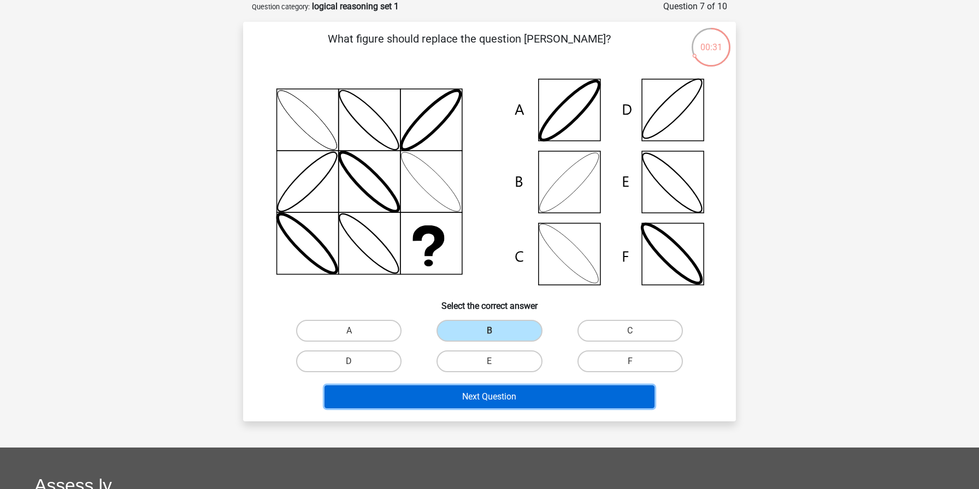
click at [494, 399] on button "Next Question" at bounding box center [489, 397] width 331 height 23
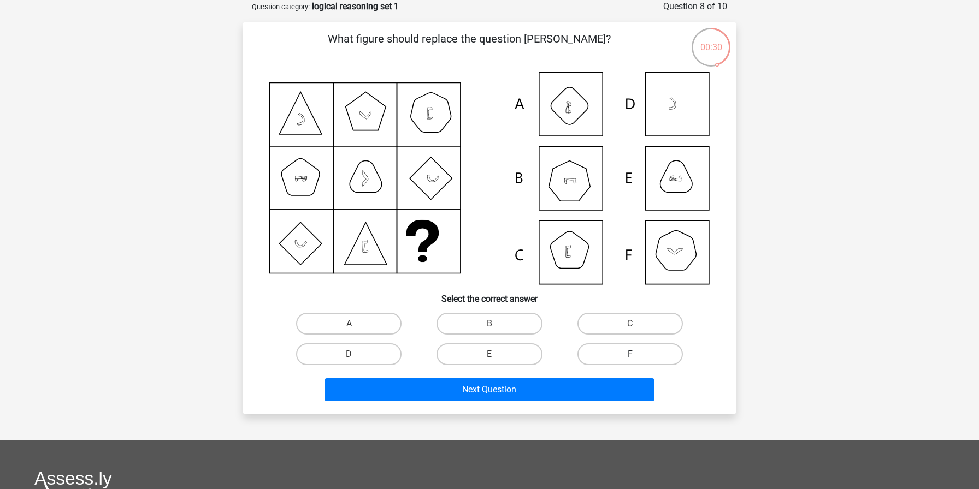
click at [598, 358] on label "F" at bounding box center [629, 355] width 105 height 22
click at [630, 358] on input "F" at bounding box center [633, 358] width 7 height 7
radio input "true"
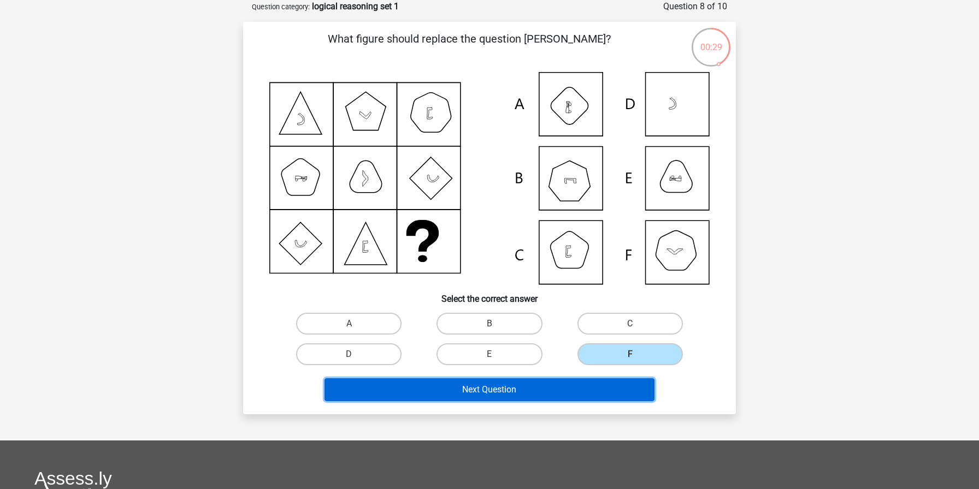
click at [571, 397] on button "Next Question" at bounding box center [489, 390] width 331 height 23
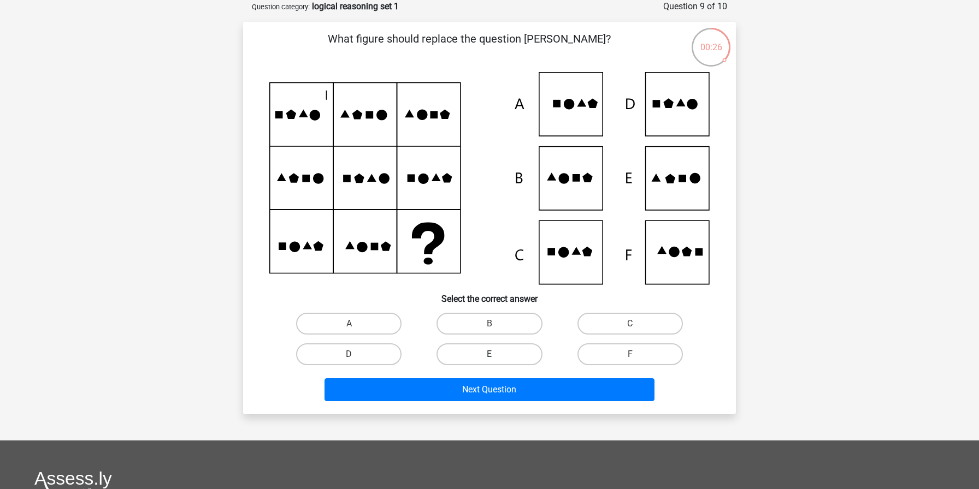
click at [501, 350] on label "E" at bounding box center [488, 355] width 105 height 22
click at [497, 355] on input "E" at bounding box center [492, 358] width 7 height 7
radio input "true"
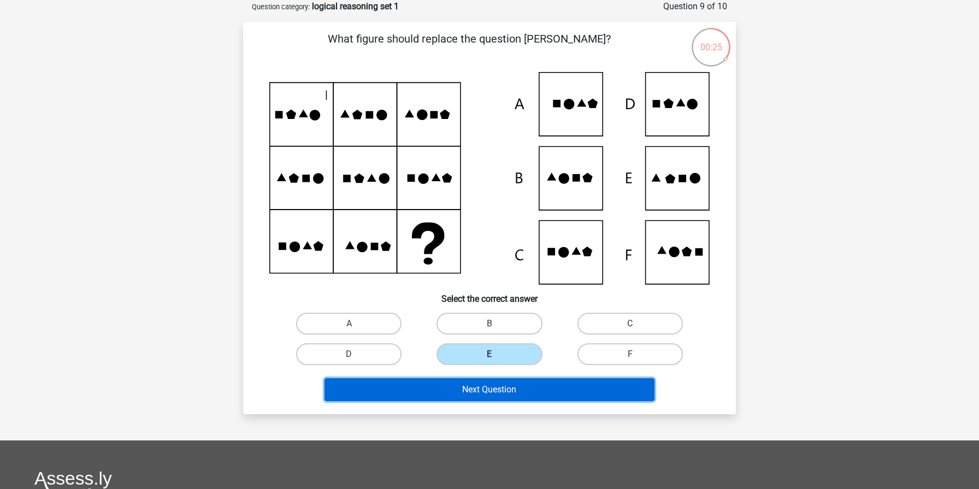
click at [501, 391] on button "Next Question" at bounding box center [489, 390] width 331 height 23
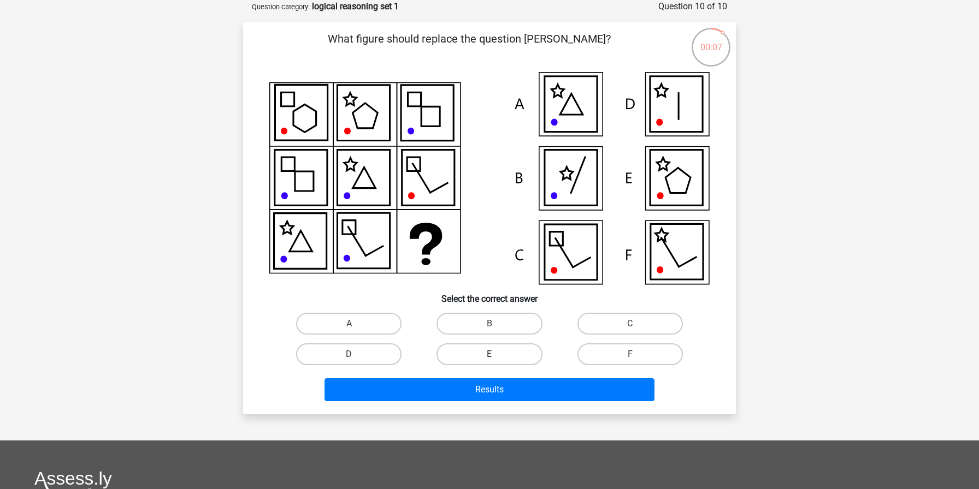
click at [508, 351] on label "E" at bounding box center [488, 355] width 105 height 22
click at [497, 355] on input "E" at bounding box center [492, 358] width 7 height 7
radio input "true"
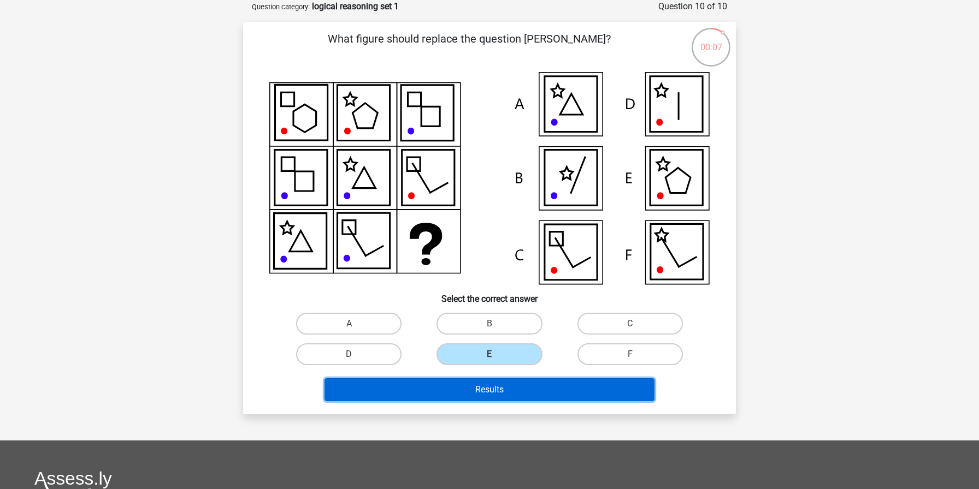
click at [508, 393] on button "Results" at bounding box center [489, 390] width 331 height 23
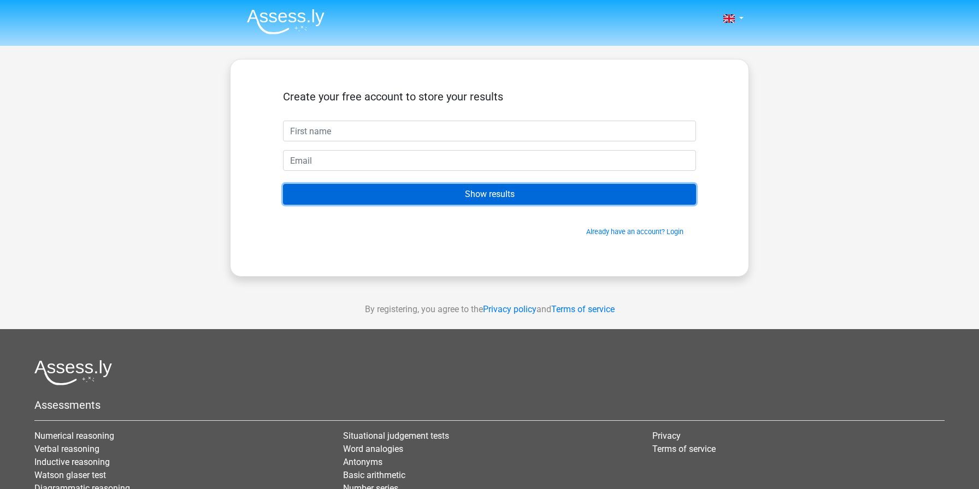
click at [614, 200] on input "Show results" at bounding box center [489, 194] width 413 height 21
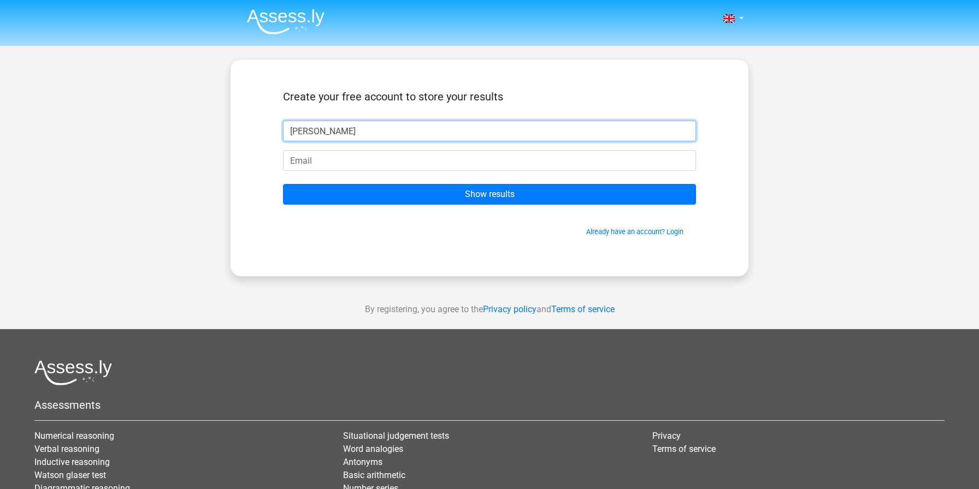
type input "[PERSON_NAME]"
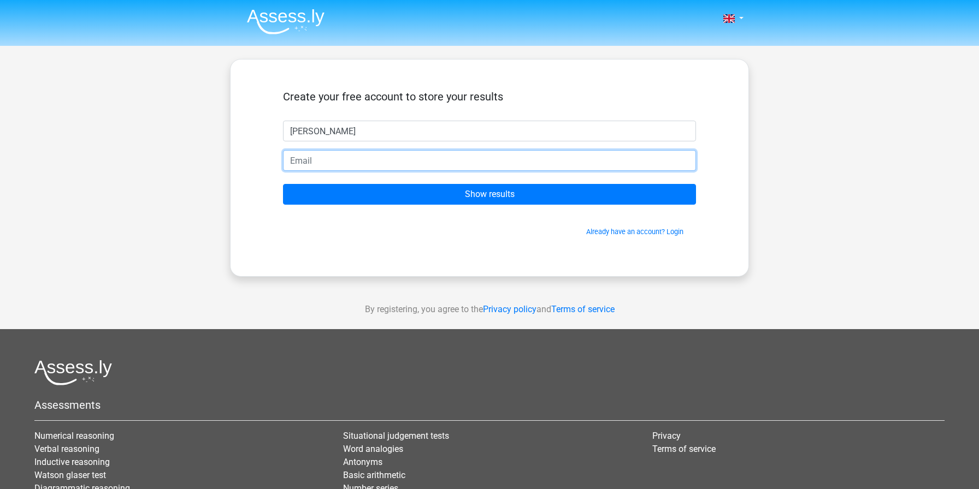
click at [477, 154] on input "email" at bounding box center [489, 160] width 413 height 21
type input "[EMAIL_ADDRESS][DOMAIN_NAME]"
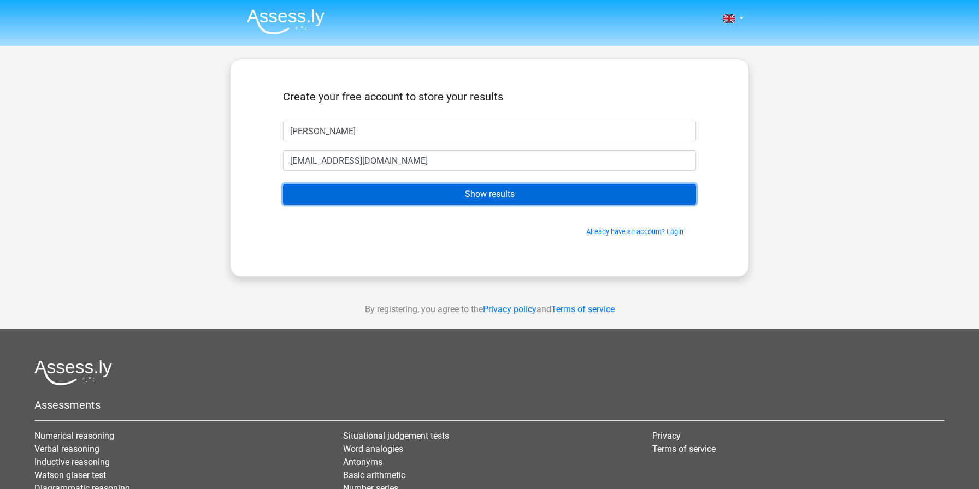
click at [457, 190] on input "Show results" at bounding box center [489, 194] width 413 height 21
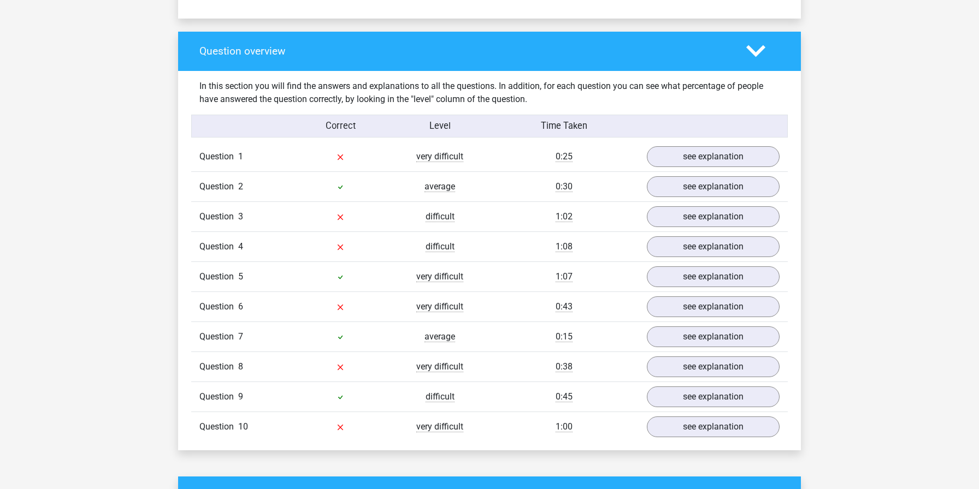
scroll to position [780, 0]
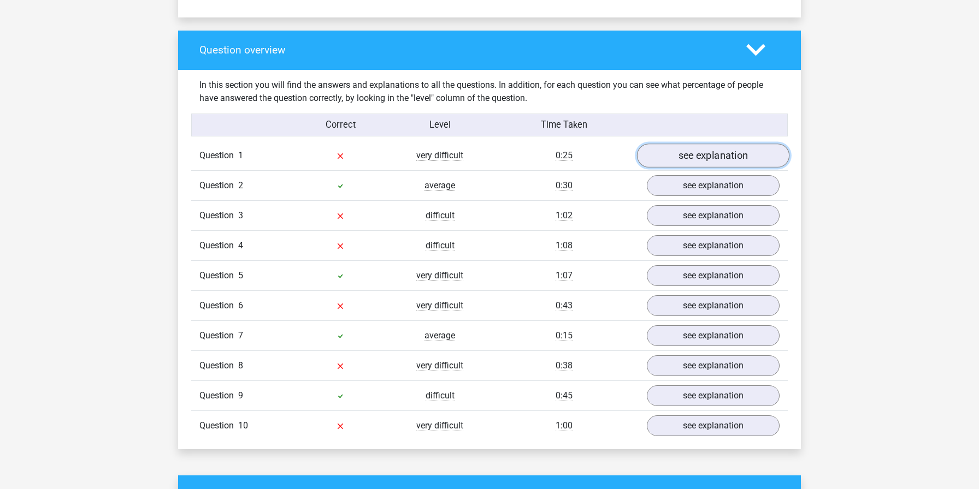
click at [706, 152] on link "see explanation" at bounding box center [713, 156] width 152 height 24
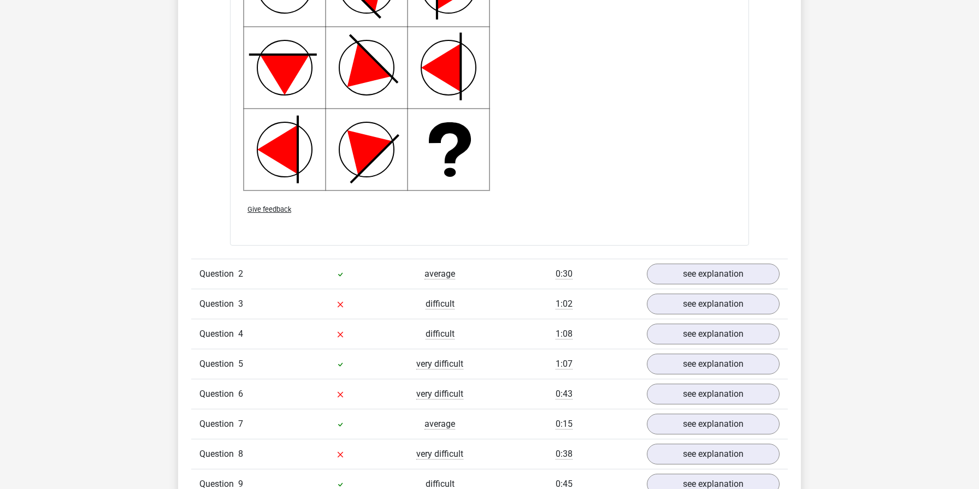
scroll to position [1441, 0]
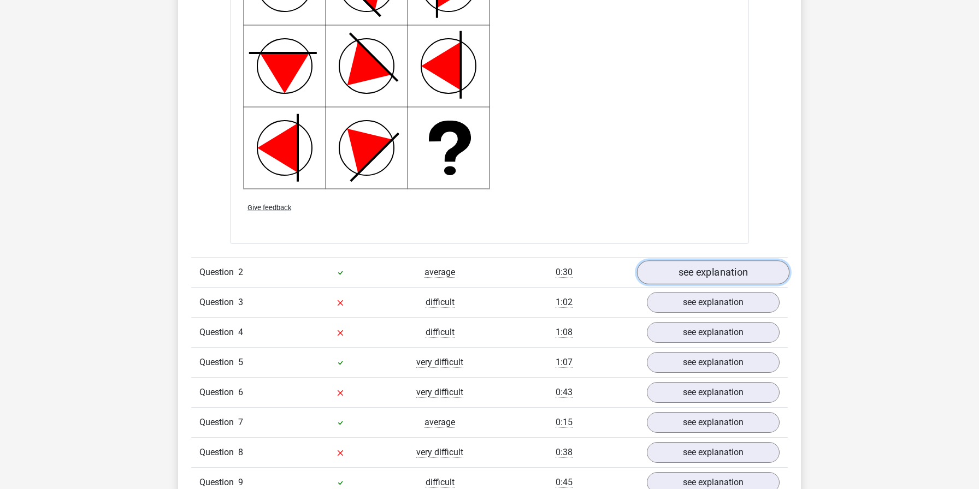
click at [689, 279] on link "see explanation" at bounding box center [713, 273] width 152 height 24
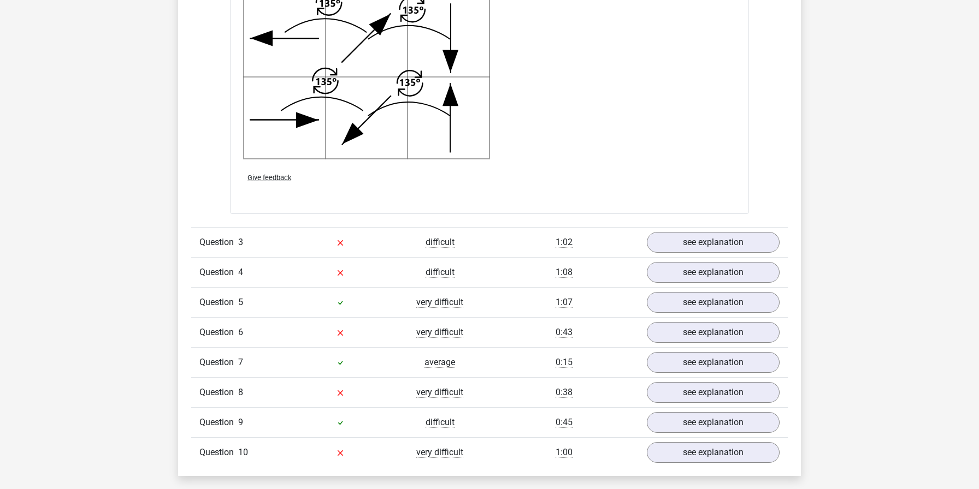
scroll to position [2224, 0]
click at [721, 242] on link "see explanation" at bounding box center [713, 241] width 152 height 24
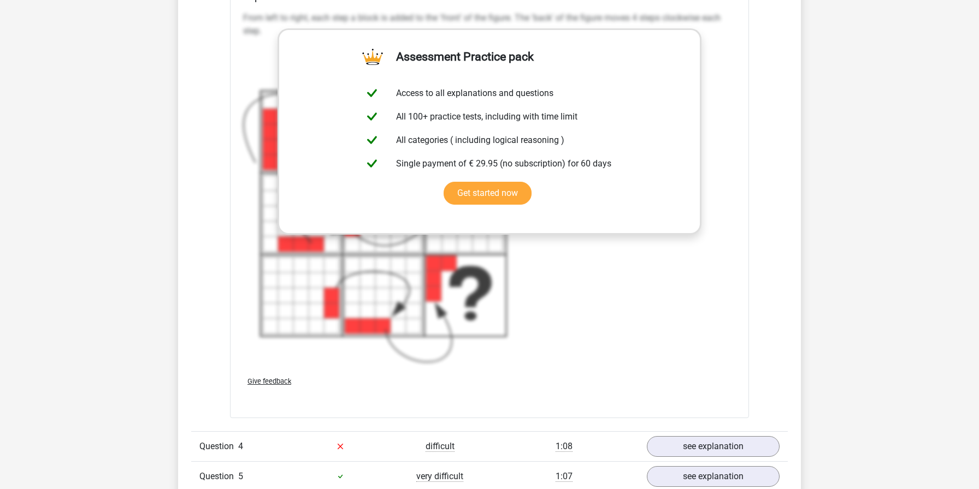
scroll to position [2943, 0]
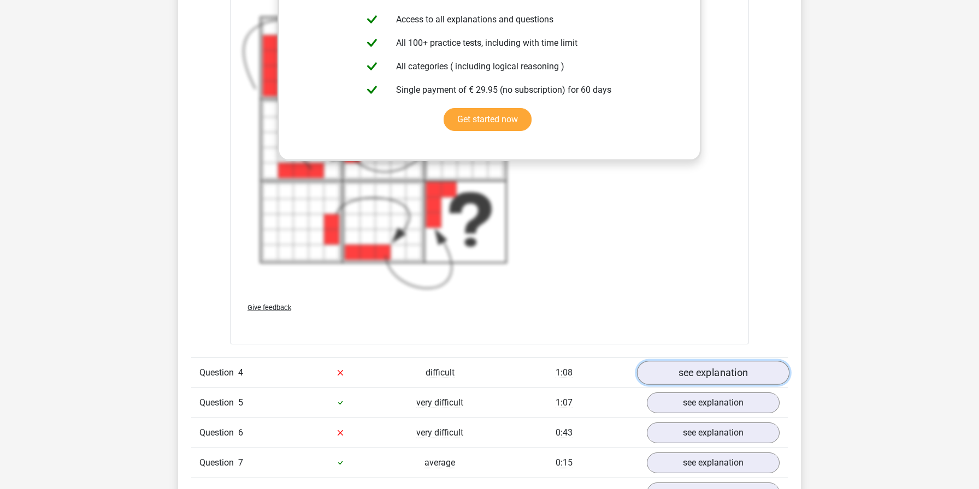
click at [688, 380] on link "see explanation" at bounding box center [713, 373] width 152 height 24
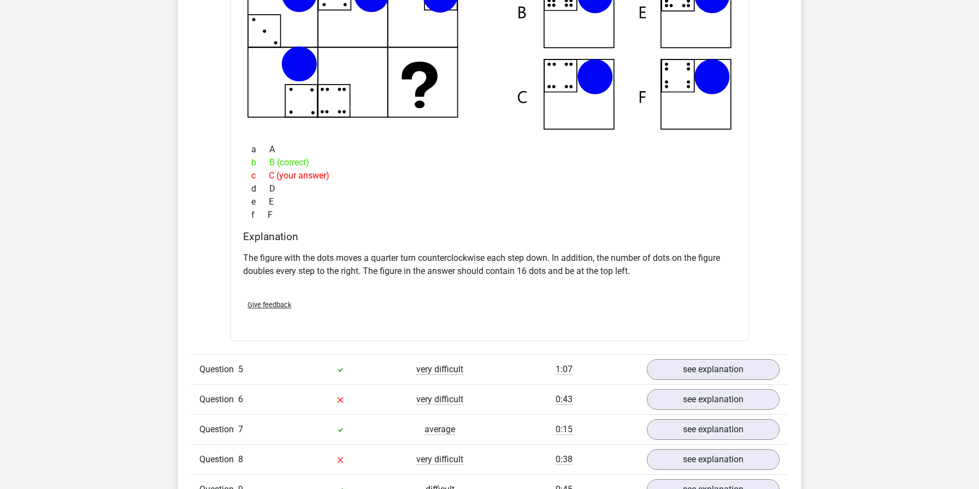
scroll to position [3470, 0]
click at [686, 360] on link "see explanation" at bounding box center [713, 370] width 152 height 24
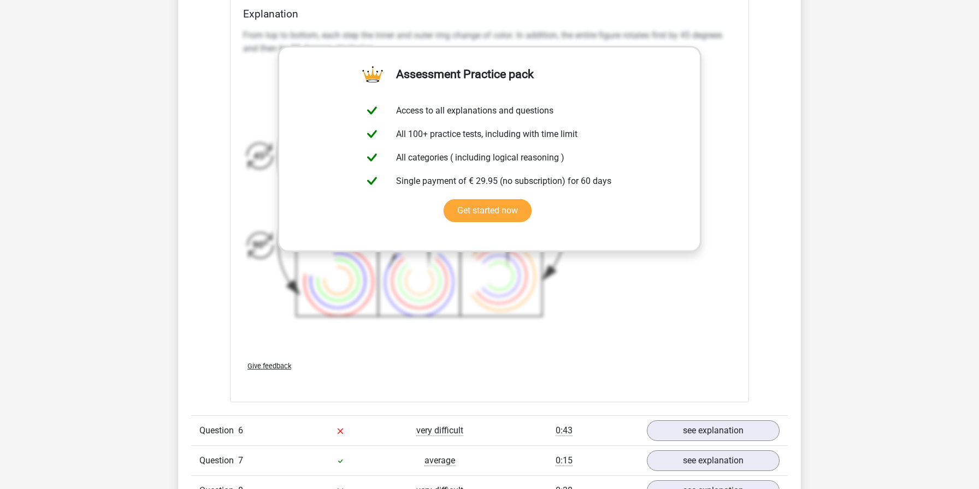
scroll to position [4240, 0]
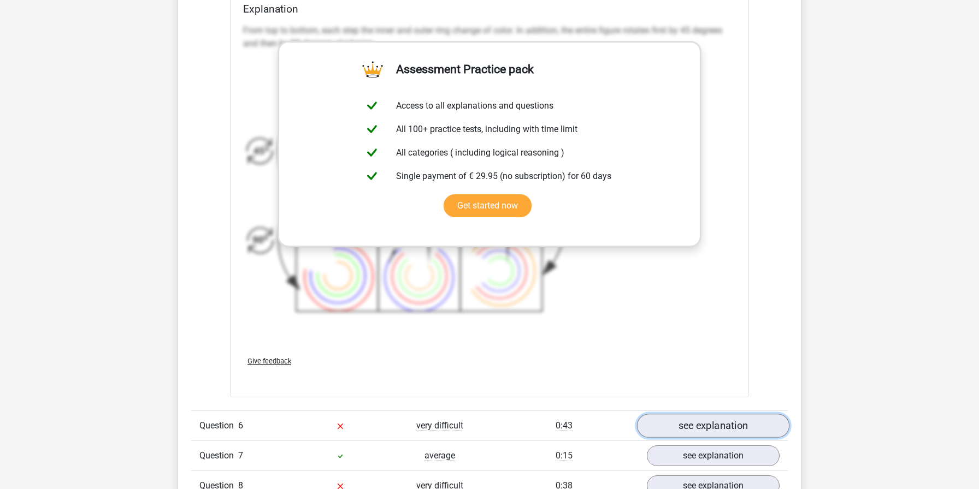
click at [689, 427] on link "see explanation" at bounding box center [713, 426] width 152 height 24
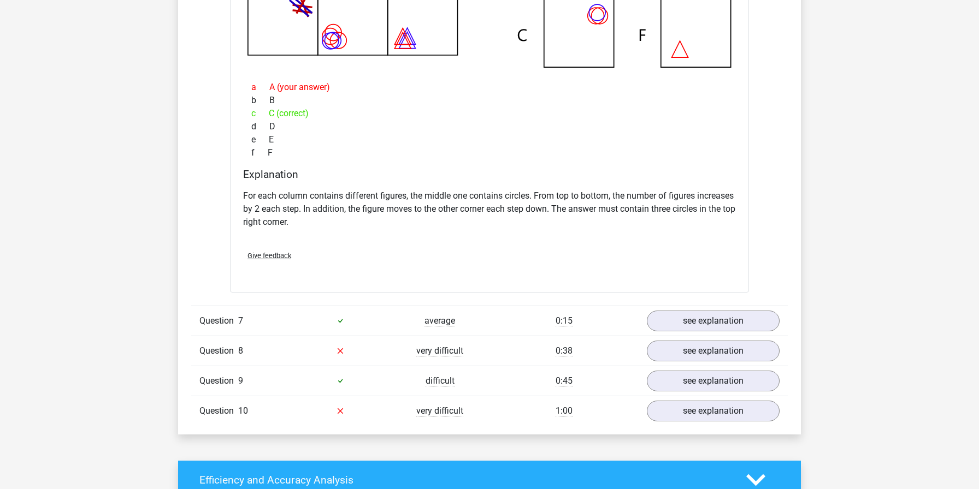
scroll to position [4890, 0]
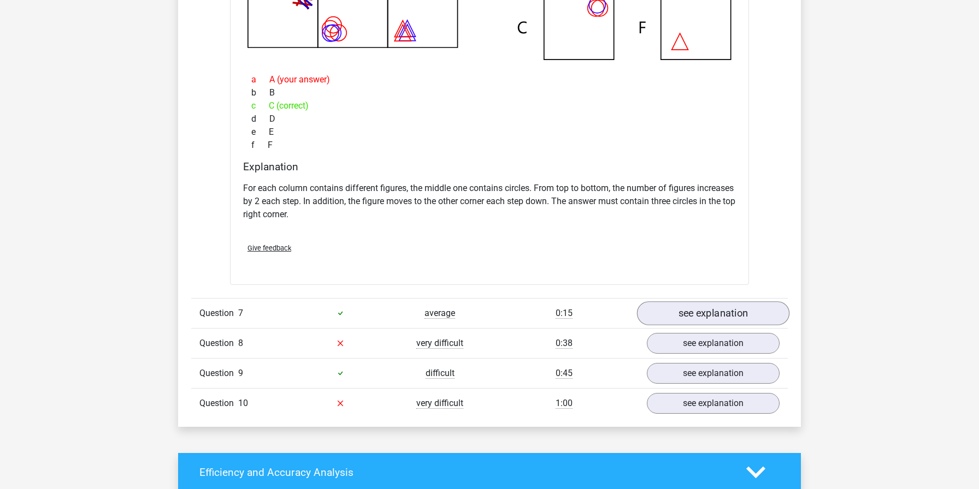
click at [759, 317] on link "see explanation" at bounding box center [713, 314] width 152 height 24
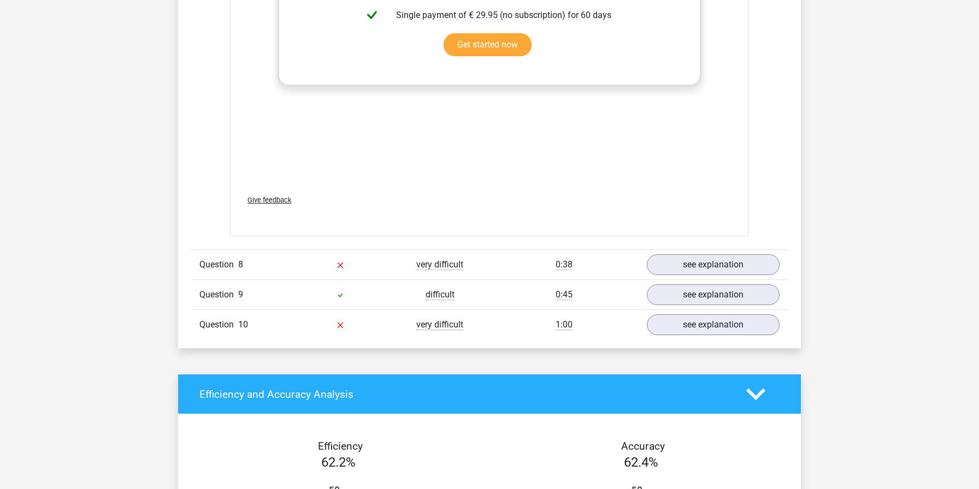
scroll to position [5793, 0]
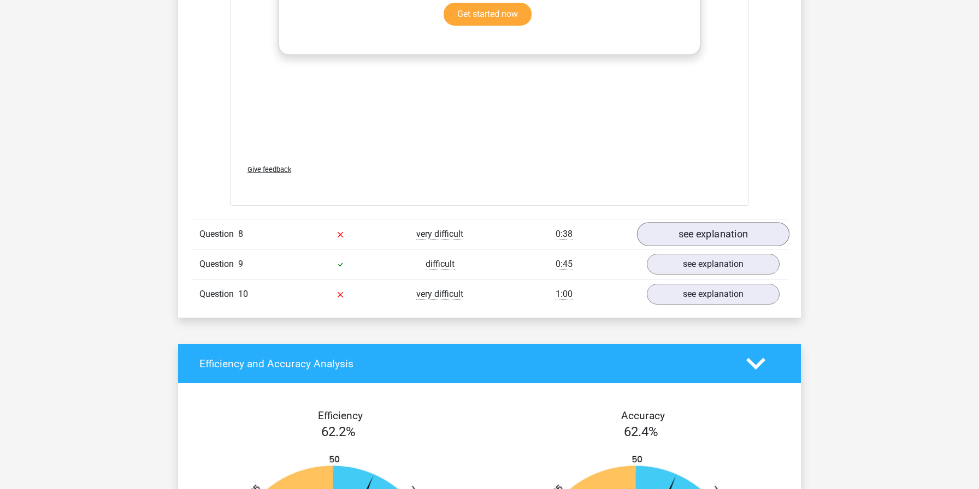
click at [674, 230] on link "see explanation" at bounding box center [713, 234] width 152 height 24
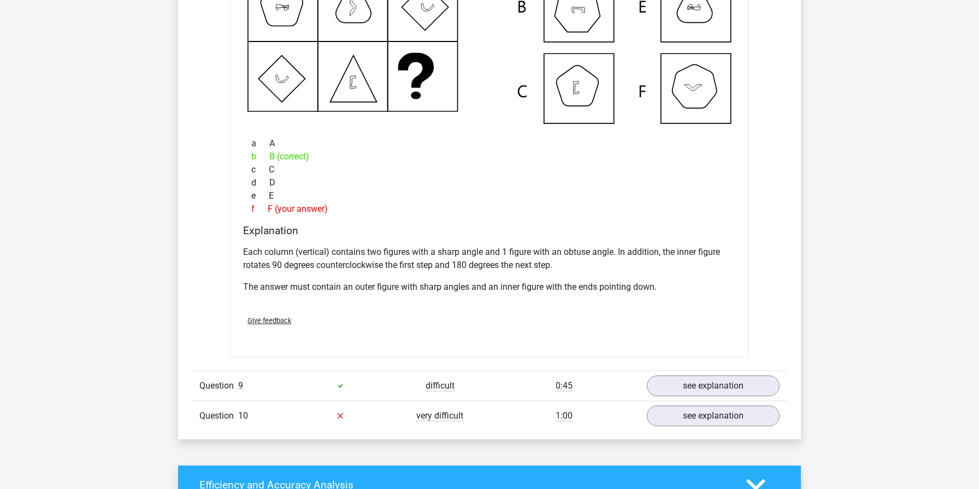
scroll to position [6187, 0]
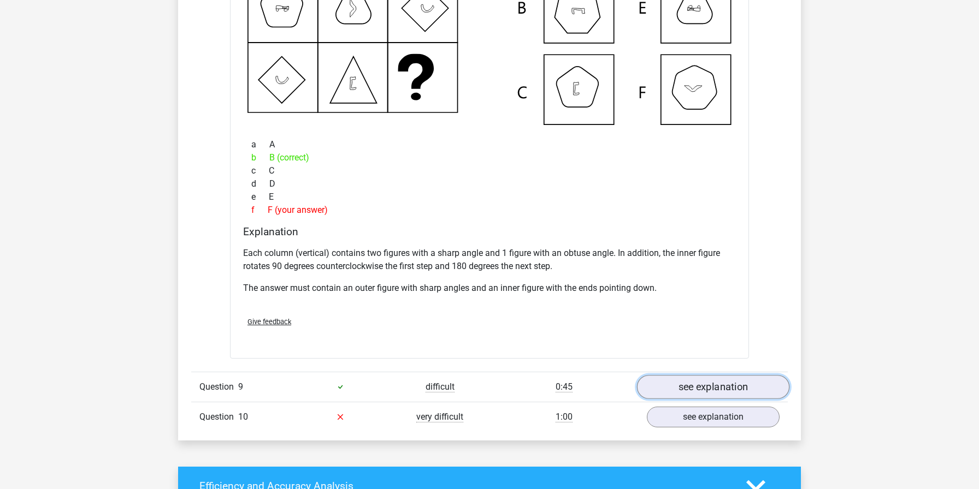
click at [681, 383] on link "see explanation" at bounding box center [713, 387] width 152 height 24
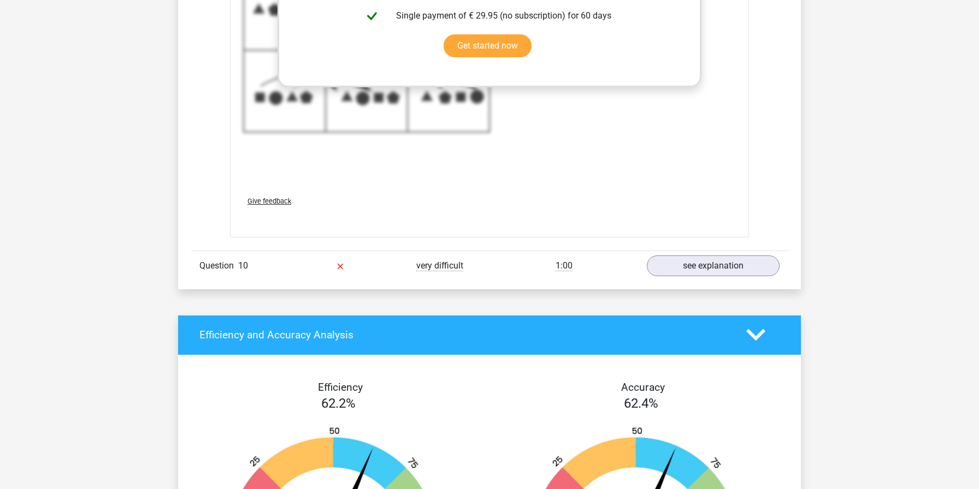
scroll to position [7167, 0]
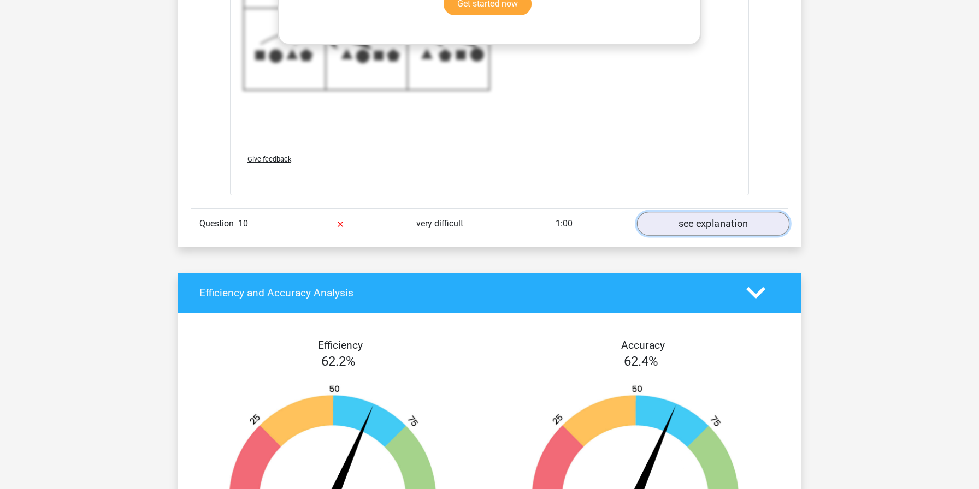
click at [704, 223] on link "see explanation" at bounding box center [713, 224] width 152 height 24
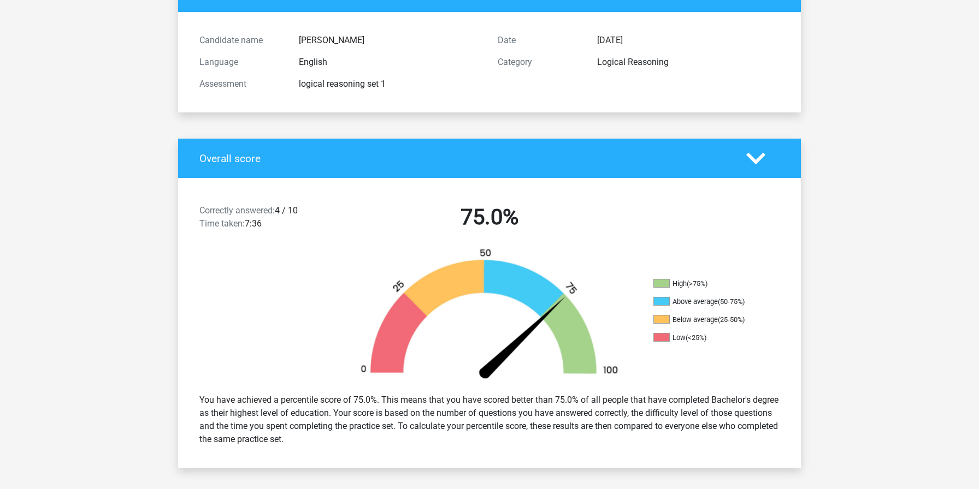
scroll to position [84, 0]
